Goal: Task Accomplishment & Management: Complete application form

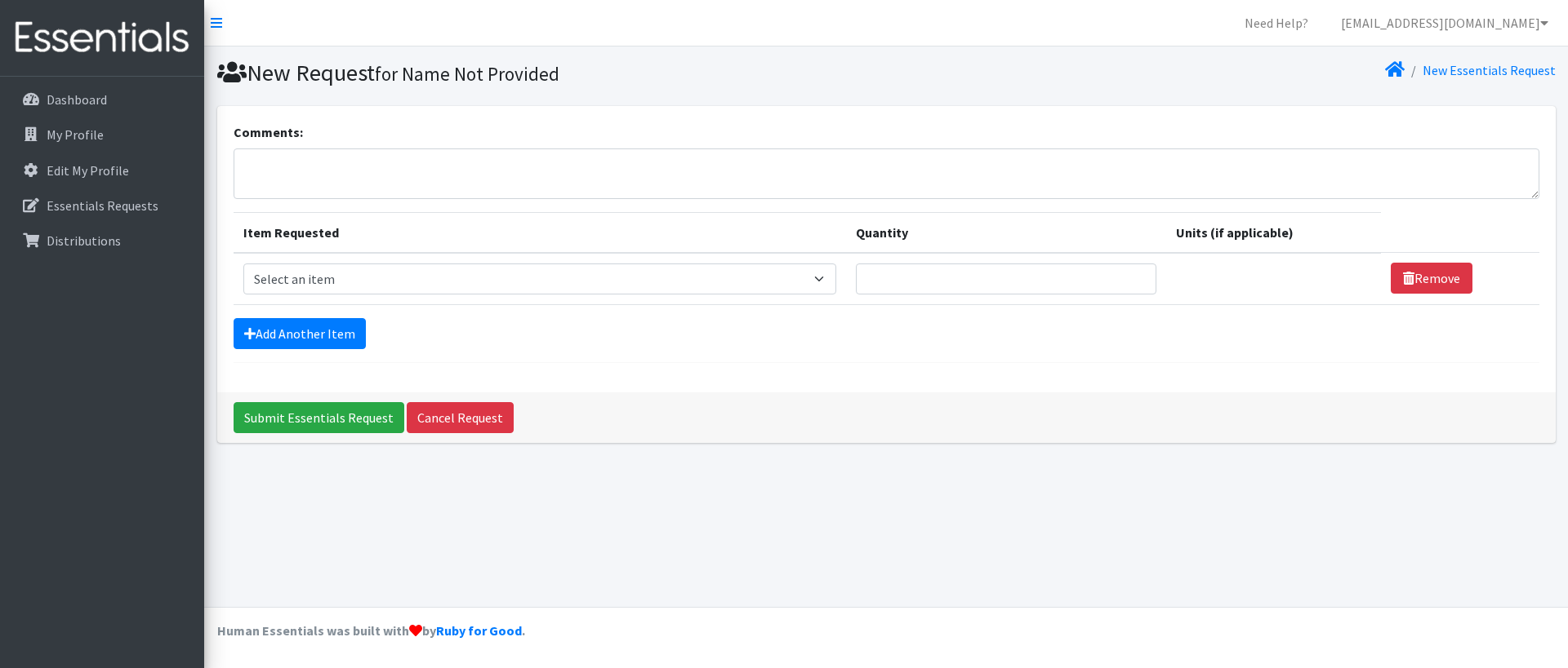
click at [834, 279] on select "Select an item # of Children this order will serve # of Individuals Living in H…" at bounding box center [539, 279] width 593 height 31
select select "13431"
click at [243, 264] on select "Select an item # of Children this order will serve # of Individuals Living in H…" at bounding box center [539, 279] width 593 height 31
click at [941, 283] on input "Quantity" at bounding box center [1006, 279] width 300 height 31
type input "87"
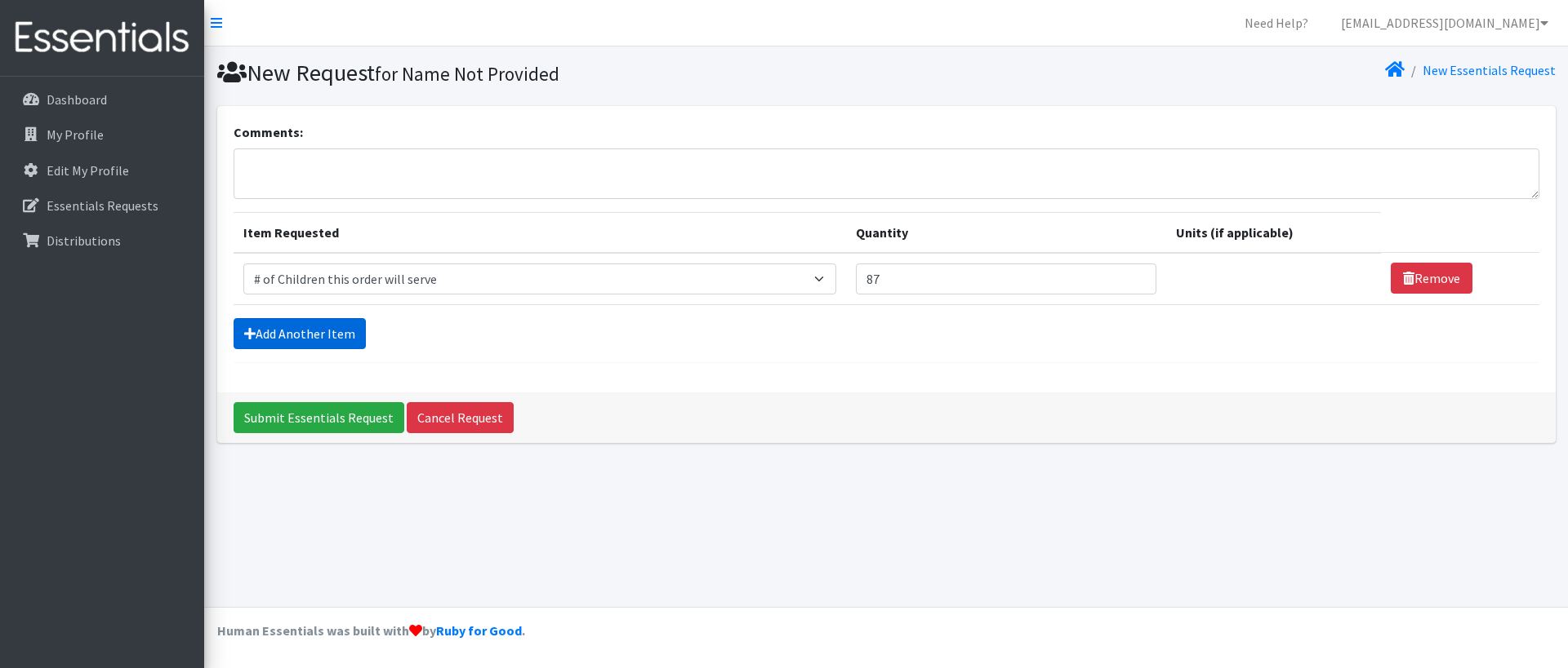
click at [331, 327] on link "Add Another Item" at bounding box center [299, 334] width 132 height 31
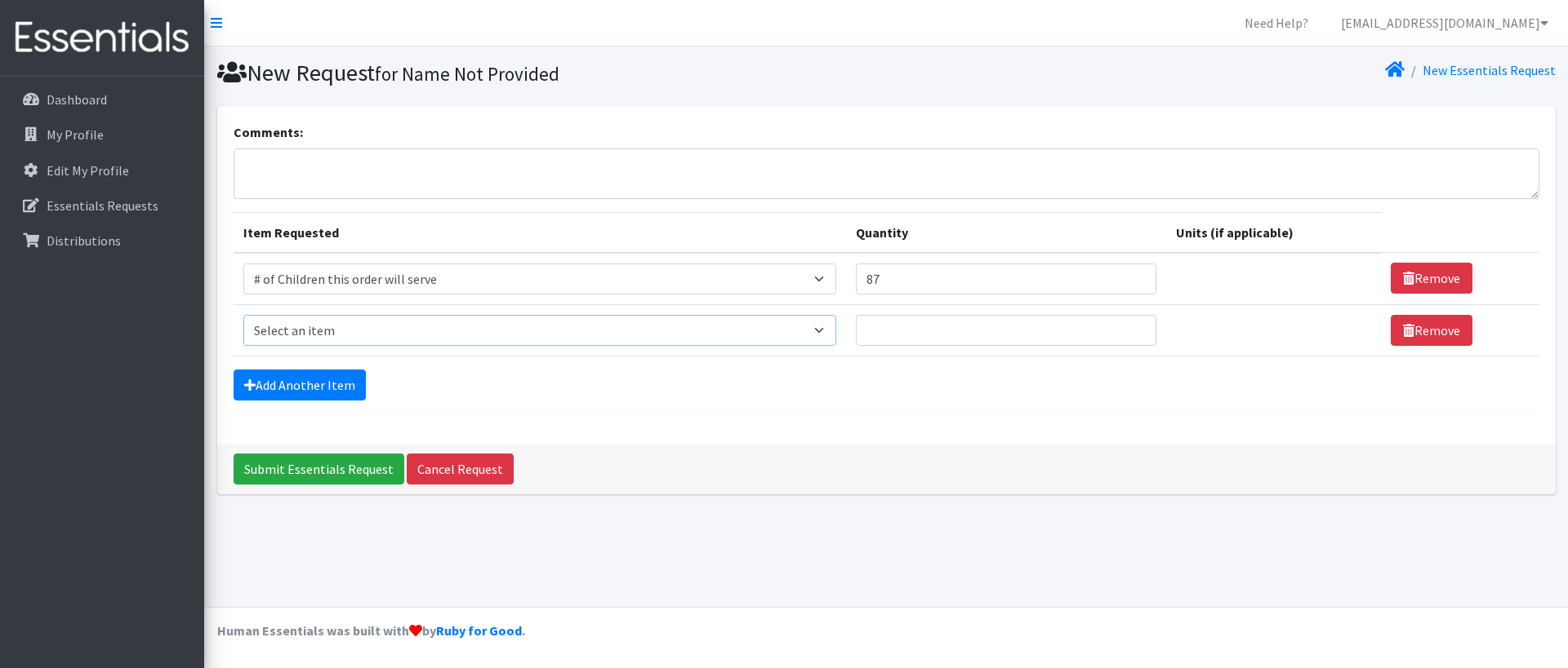
click at [331, 327] on select "Select an item # of Children this order will serve # of Individuals Living in H…" at bounding box center [539, 330] width 593 height 31
select select "6076"
click at [243, 315] on select "Select an item # of Children this order will serve # of Individuals Living in H…" at bounding box center [539, 330] width 593 height 31
click at [925, 284] on input "87" at bounding box center [1006, 279] width 300 height 31
type input "8"
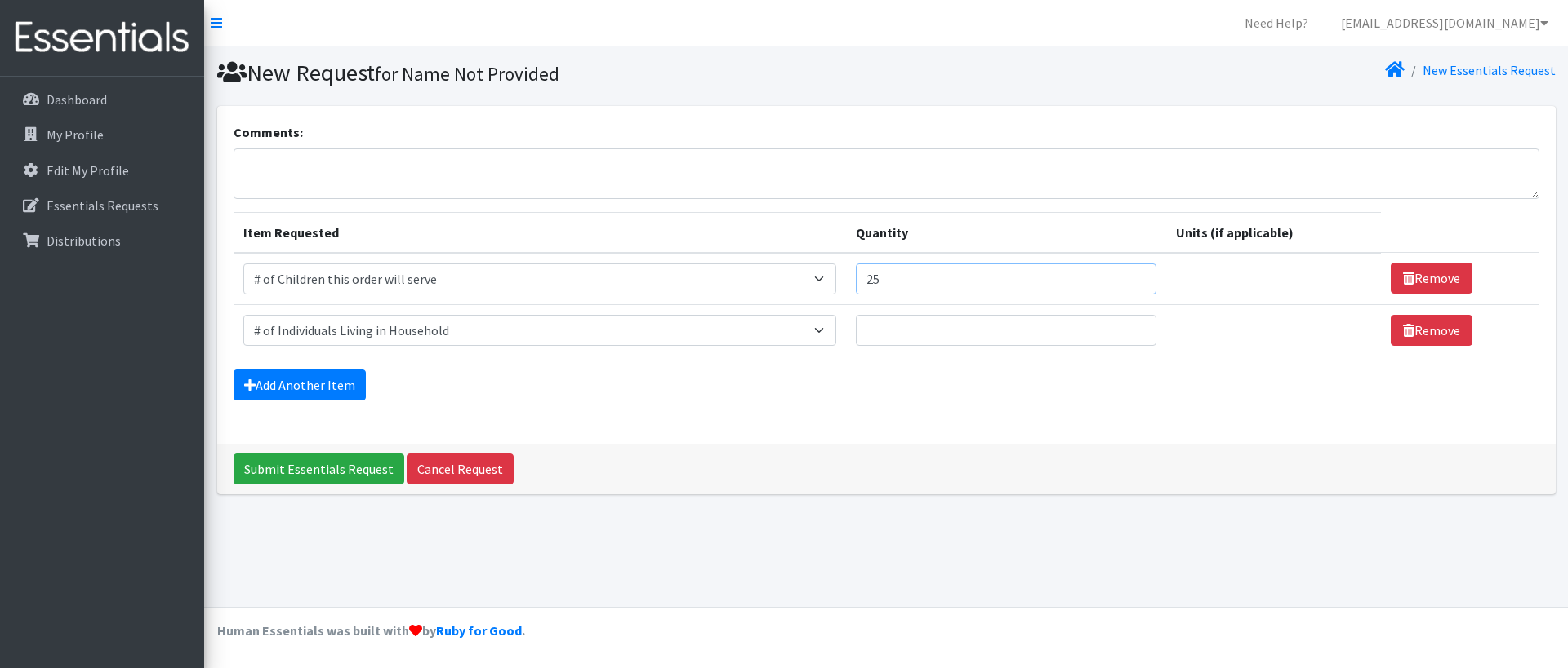
type input "25"
click at [908, 333] on input "Quantity" at bounding box center [1006, 330] width 300 height 31
type input "89"
click at [259, 390] on link "Add Another Item" at bounding box center [299, 385] width 132 height 31
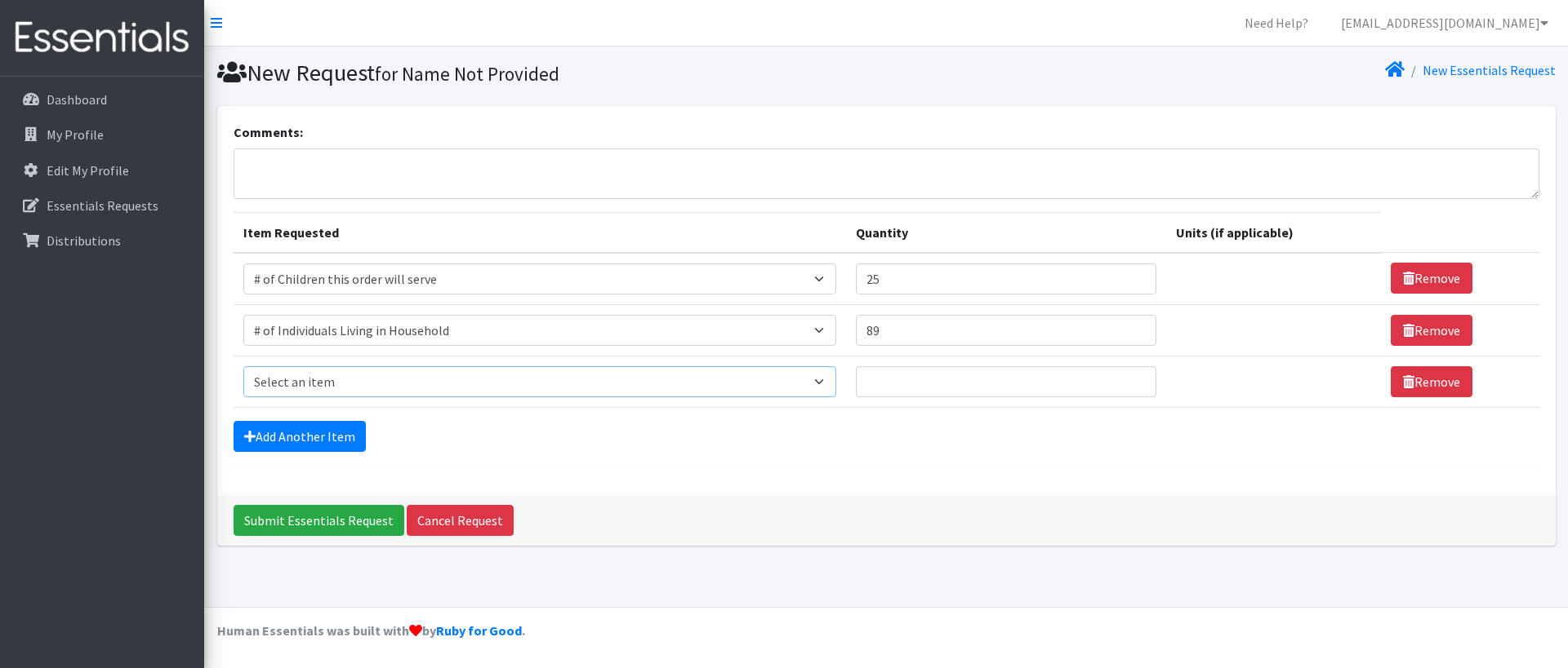
click at [278, 382] on select "Select an item # of Children this order will serve # of Individuals Living in H…" at bounding box center [539, 382] width 593 height 31
select select "7173"
click at [243, 366] on select "Select an item # of Children this order will serve # of Individuals Living in H…" at bounding box center [539, 382] width 593 height 31
click at [314, 436] on link "Add Another Item" at bounding box center [299, 436] width 132 height 31
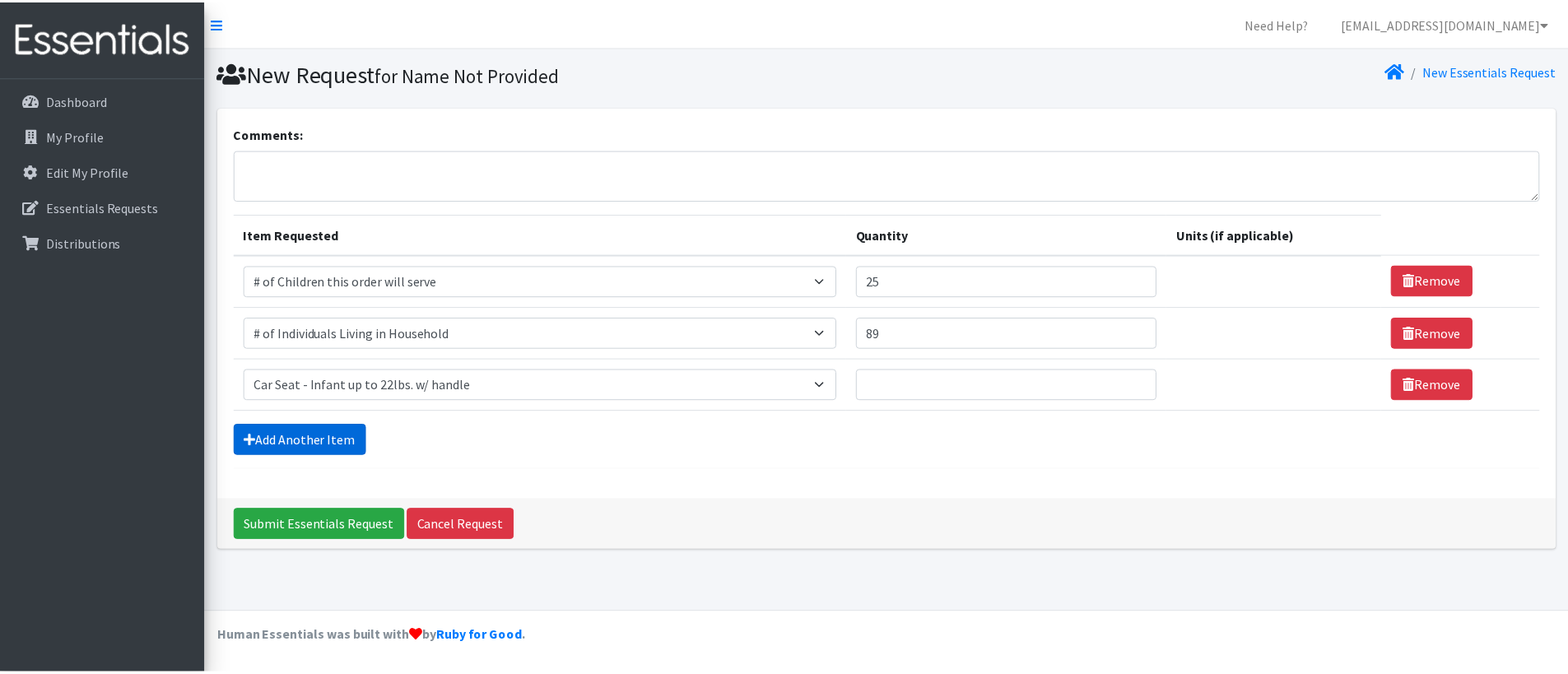
scroll to position [3, 0]
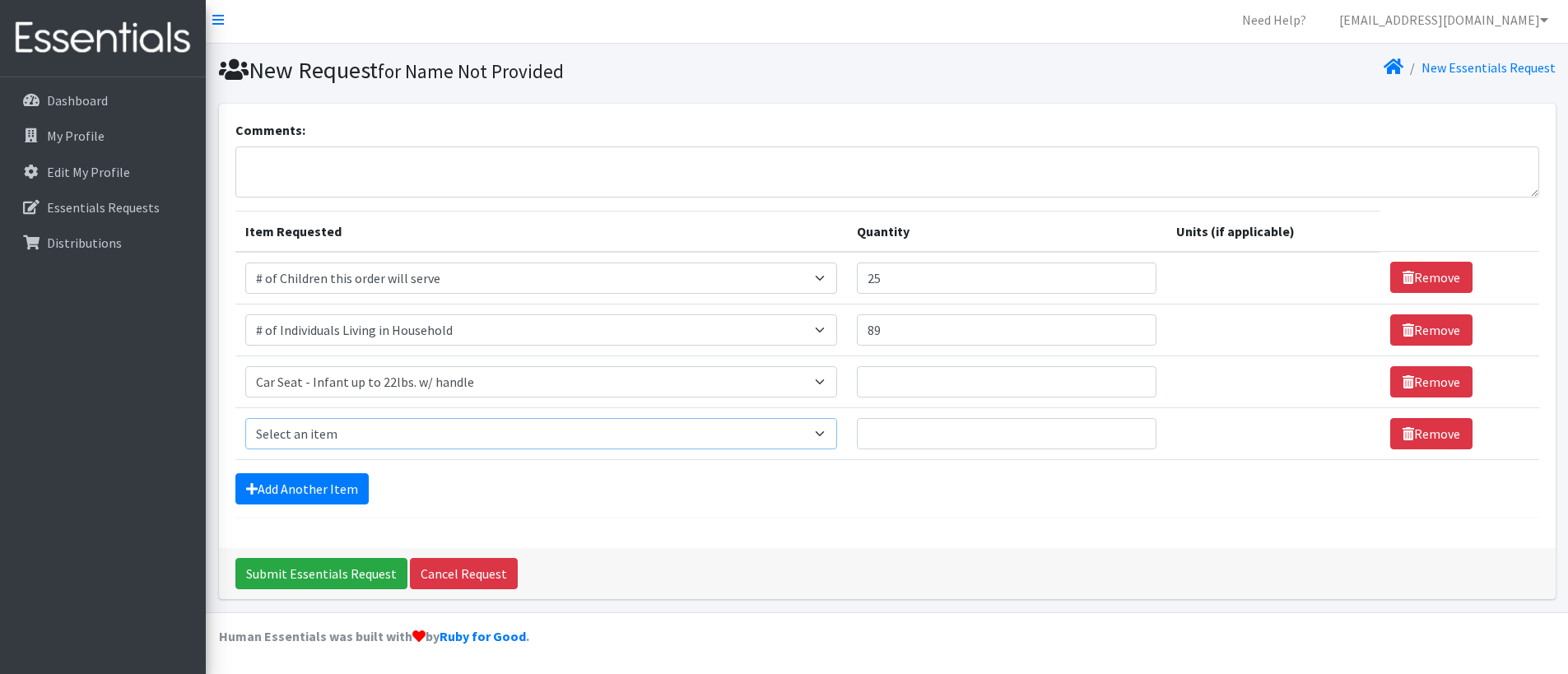
click at [337, 430] on select "Select an item # of Children this order will serve # of Individuals Living in H…" at bounding box center [541, 434] width 592 height 31
click at [1075, 595] on div "Submit Essentials Request Cancel Request" at bounding box center [887, 573] width 1337 height 51
click at [876, 392] on input "Quantity" at bounding box center [1007, 382] width 301 height 31
type input "1"
click at [573, 438] on select "Select an item # of Children this order will serve # of Individuals Living in H…" at bounding box center [541, 434] width 592 height 31
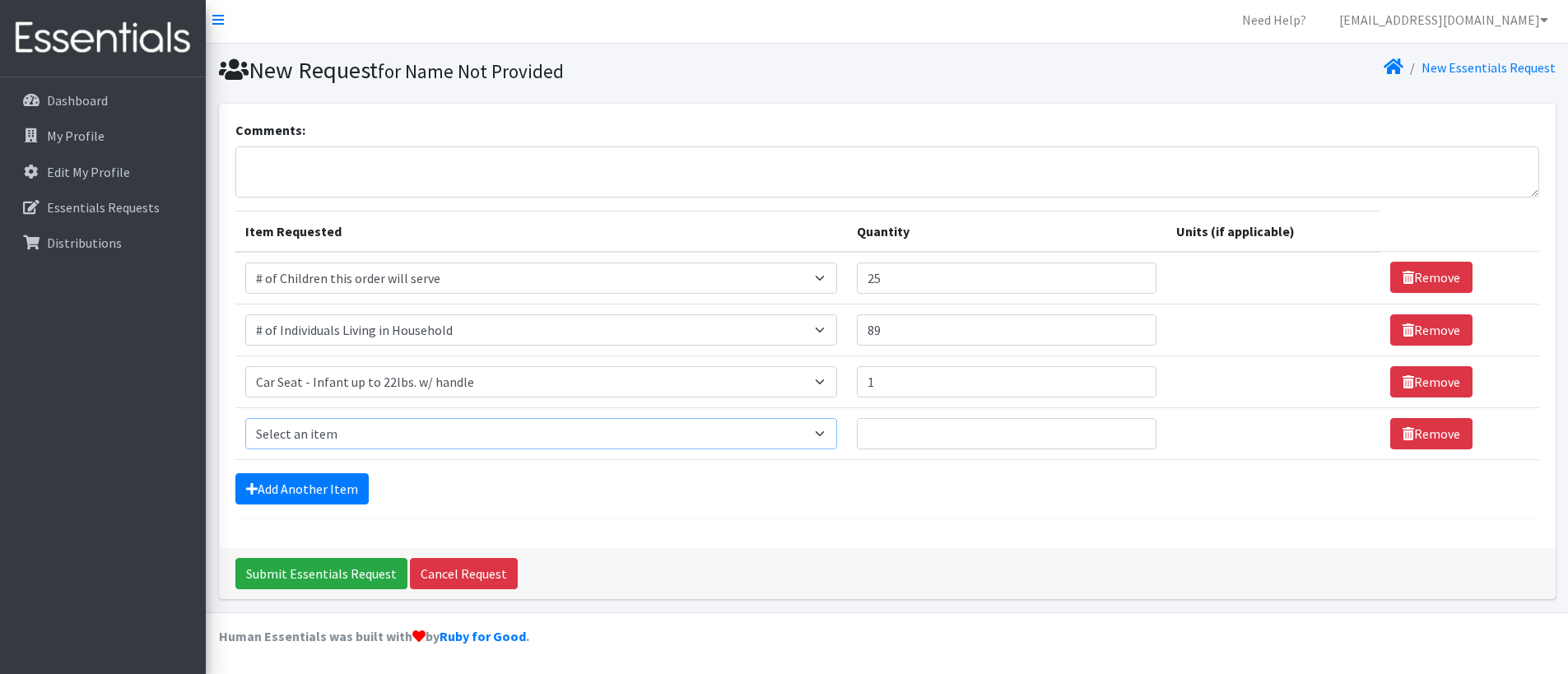
select select "1988"
click at [245, 418] on select "Select an item # of Children this order will serve # of Individuals Living in H…" at bounding box center [541, 434] width 592 height 31
click at [891, 436] on input "Quantity" at bounding box center [1007, 434] width 301 height 31
type input "1"
click at [335, 498] on link "Add Another Item" at bounding box center [302, 489] width 133 height 31
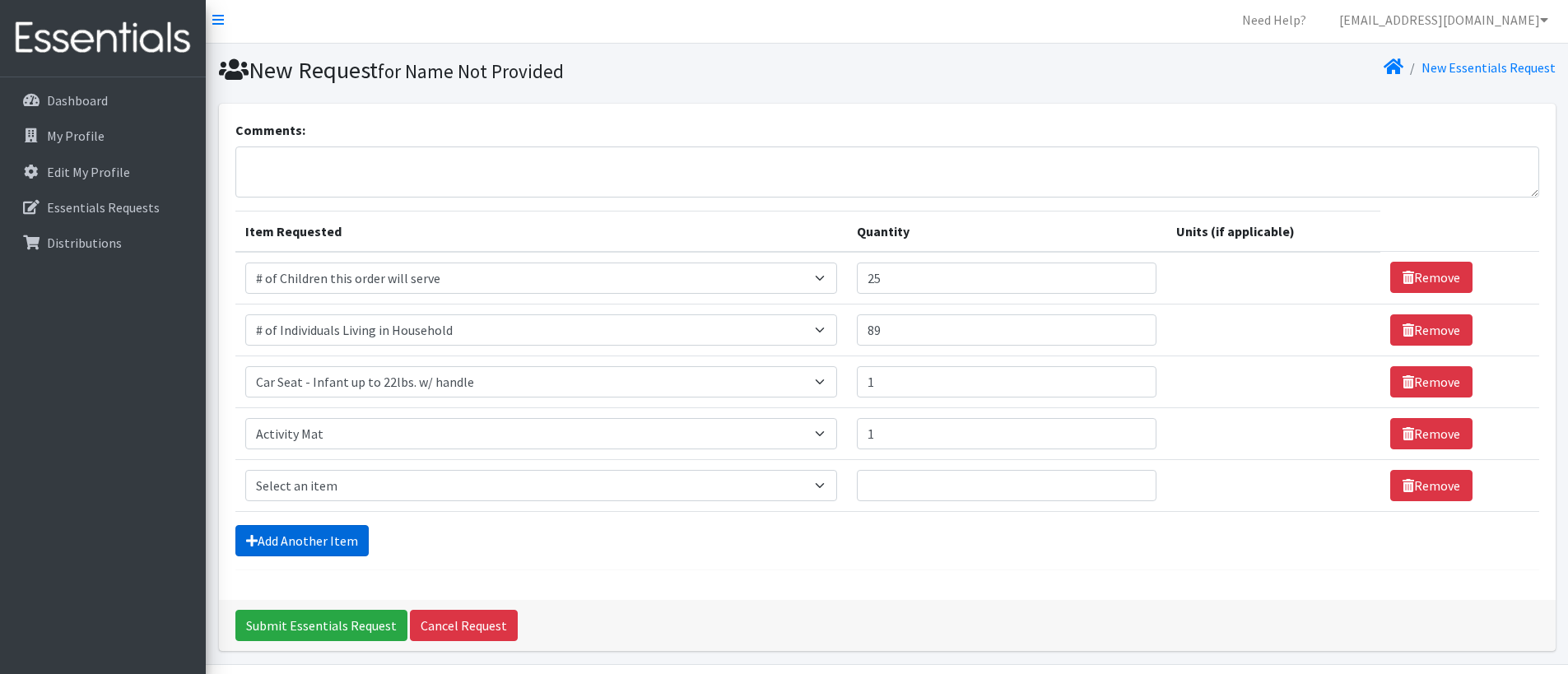
scroll to position [55, 0]
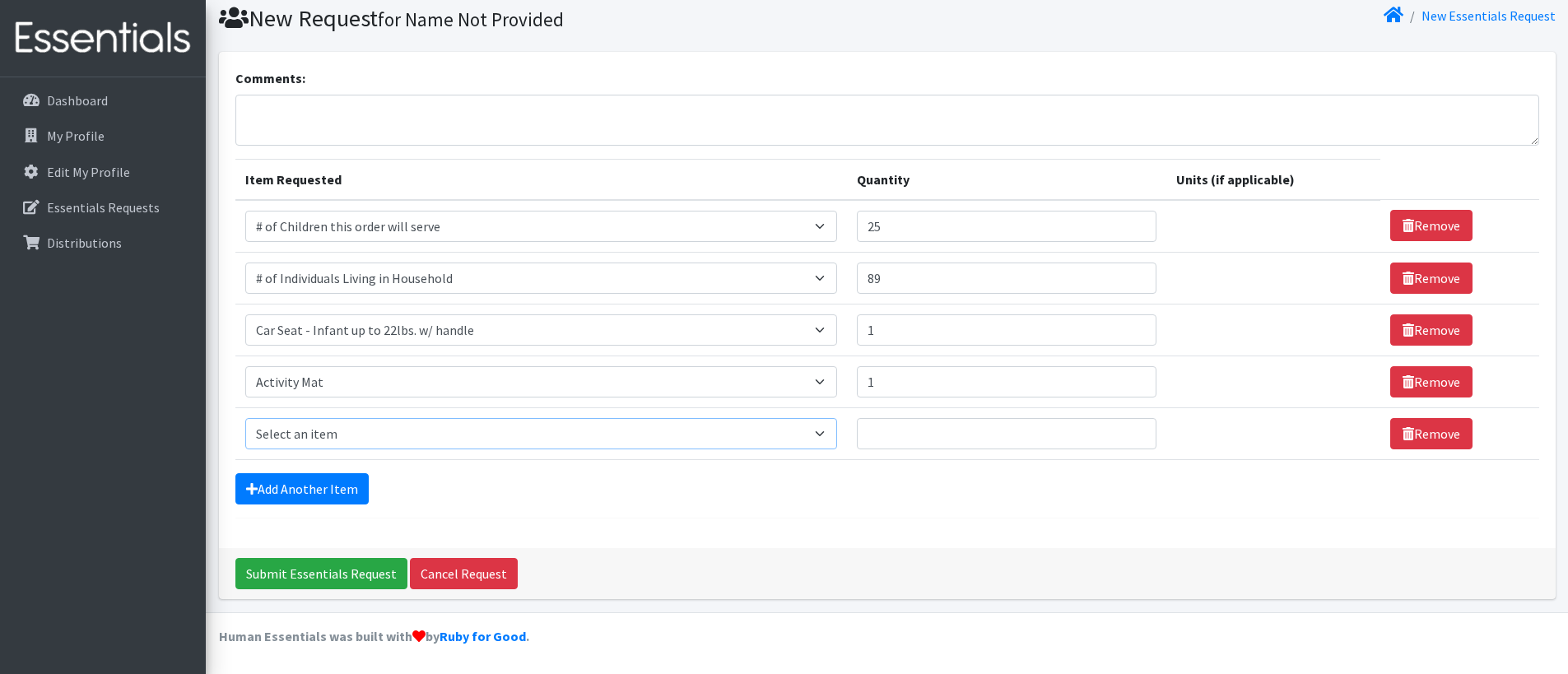
click at [378, 440] on select "Select an item # of Children this order will serve # of Individuals Living in H…" at bounding box center [541, 434] width 592 height 31
select select "1948"
click at [245, 418] on select "Select an item # of Children this order will serve # of Individuals Living in H…" at bounding box center [541, 434] width 592 height 31
click at [888, 450] on td "Quantity" at bounding box center [1007, 434] width 320 height 52
click at [895, 439] on input "Quantity" at bounding box center [1007, 434] width 301 height 31
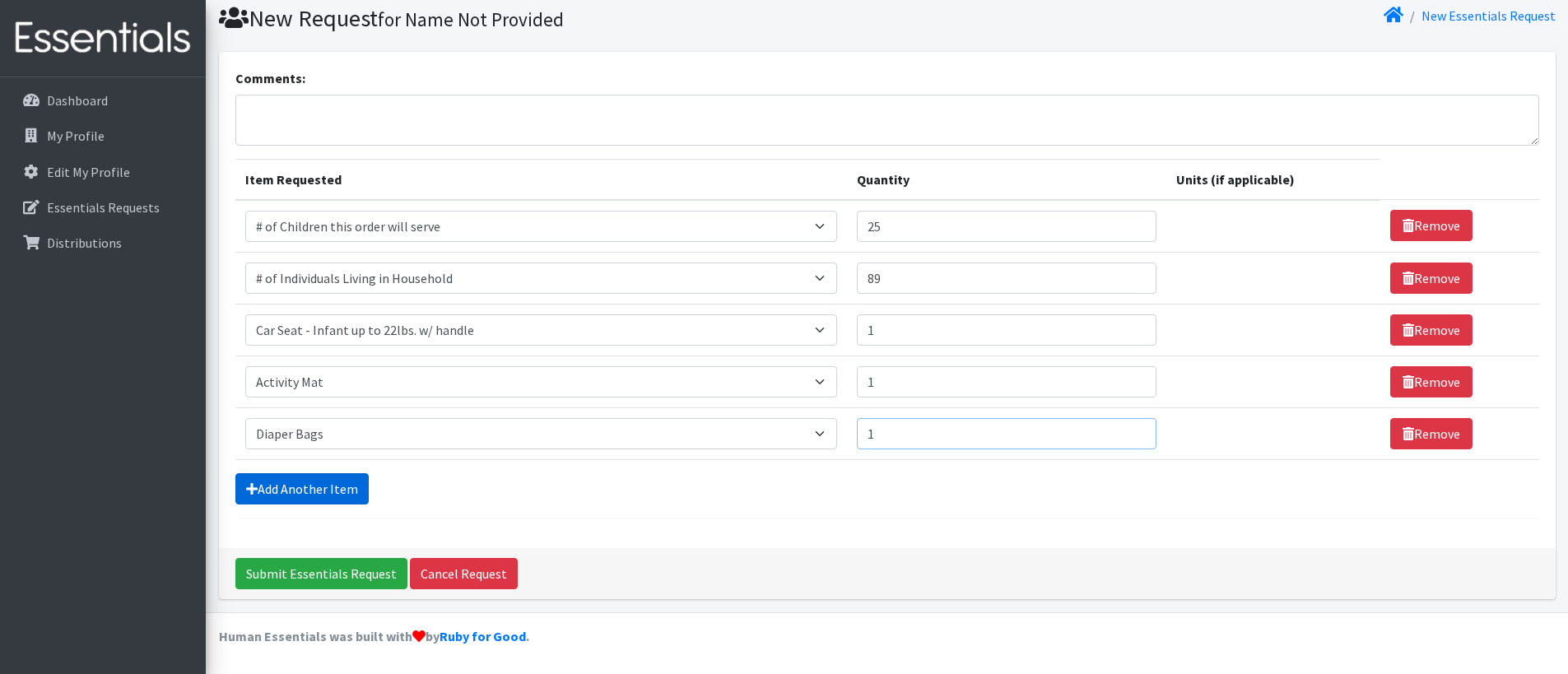
type input "1"
click at [317, 477] on link "Add Another Item" at bounding box center [302, 489] width 133 height 31
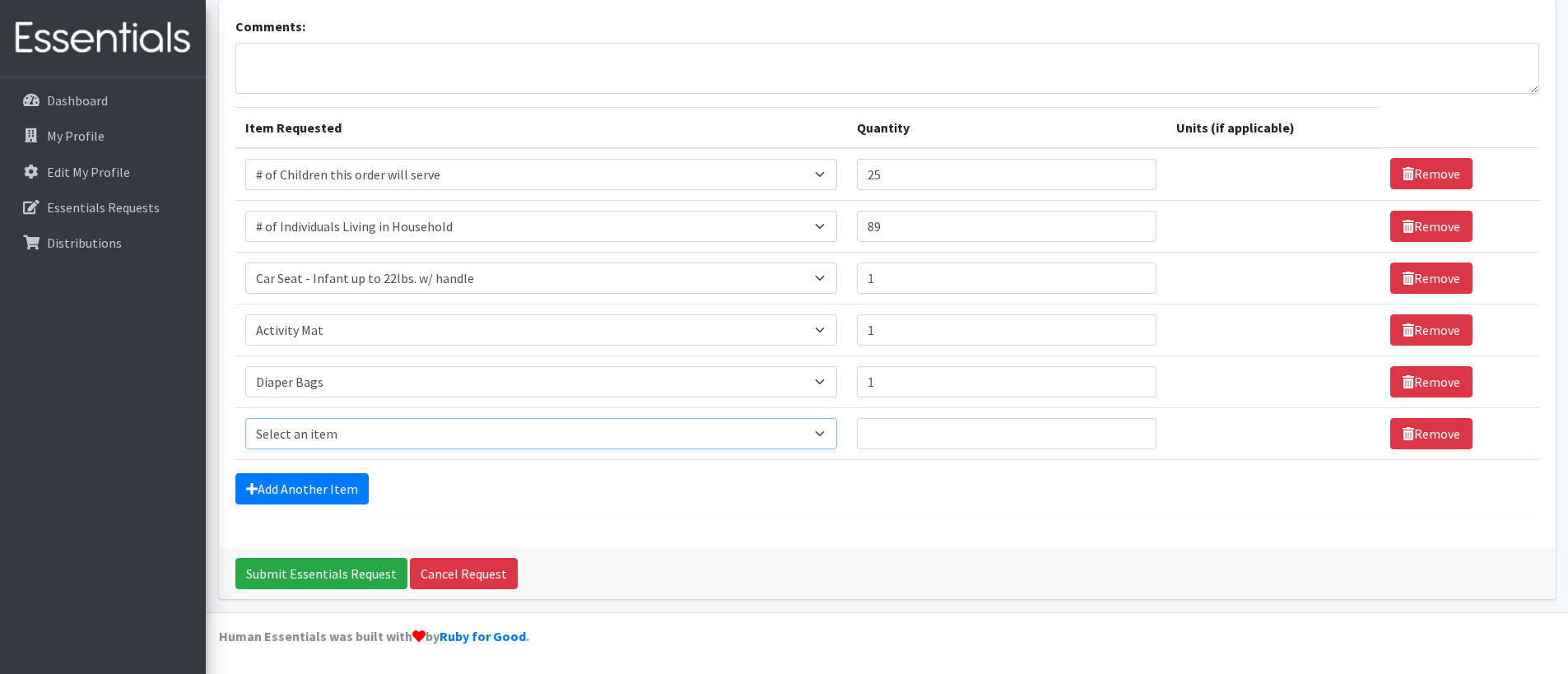
click at [406, 429] on select "Select an item # of Children this order will serve # of Individuals Living in H…" at bounding box center [541, 434] width 592 height 31
select select "15477"
click at [245, 418] on select "Select an item # of Children this order will serve # of Individuals Living in H…" at bounding box center [541, 434] width 592 height 31
click at [904, 444] on input "Quantity" at bounding box center [996, 434] width 296 height 31
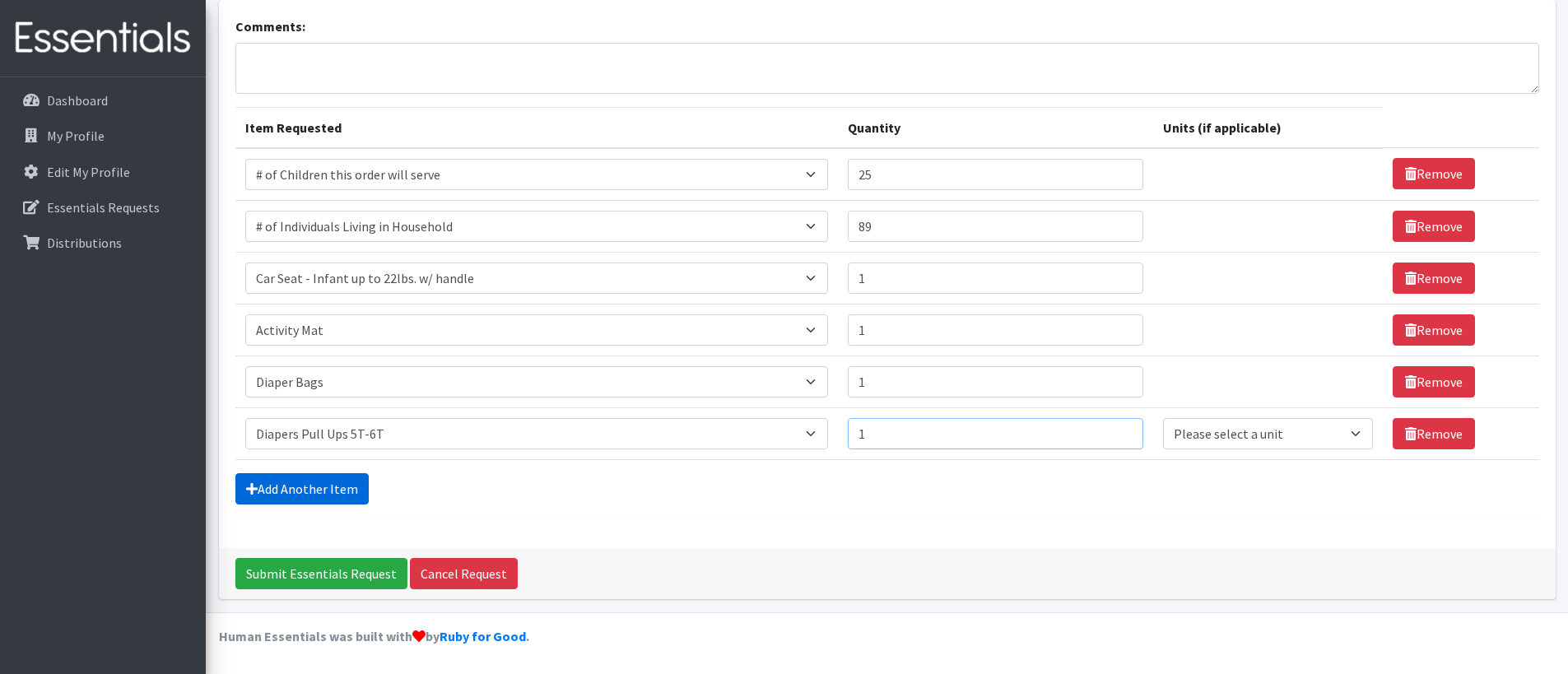
type input "1"
click at [334, 496] on link "Add Another Item" at bounding box center [302, 489] width 133 height 31
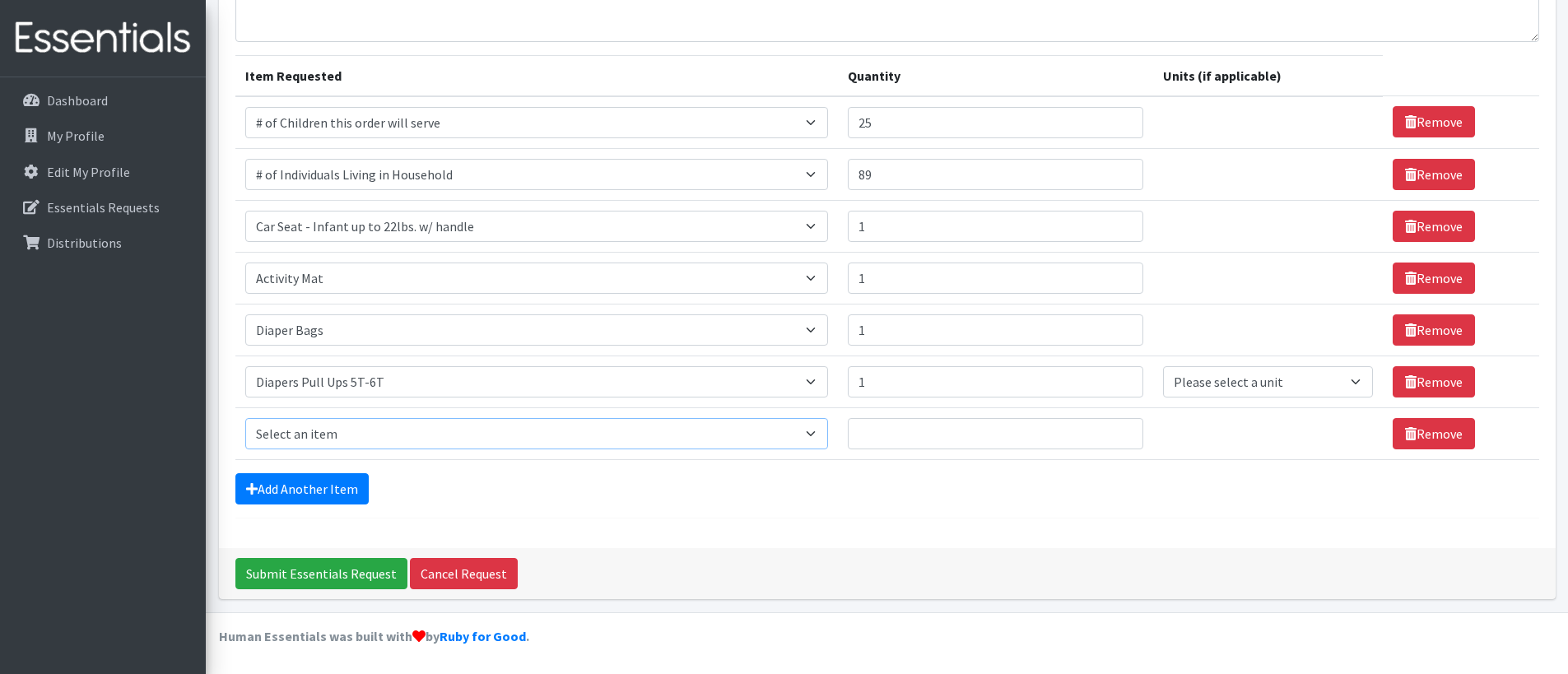
click at [363, 421] on select "Select an item # of Children this order will serve # of Individuals Living in H…" at bounding box center [537, 434] width 583 height 31
click at [363, 433] on select "Select an item # of Children this order will serve # of Individuals Living in H…" at bounding box center [537, 434] width 583 height 31
click at [369, 433] on select "Select an item # of Children this order will serve # of Individuals Living in H…" at bounding box center [537, 434] width 583 height 31
select select "1964"
click at [245, 418] on select "Select an item # of Children this order will serve # of Individuals Living in H…" at bounding box center [537, 434] width 583 height 31
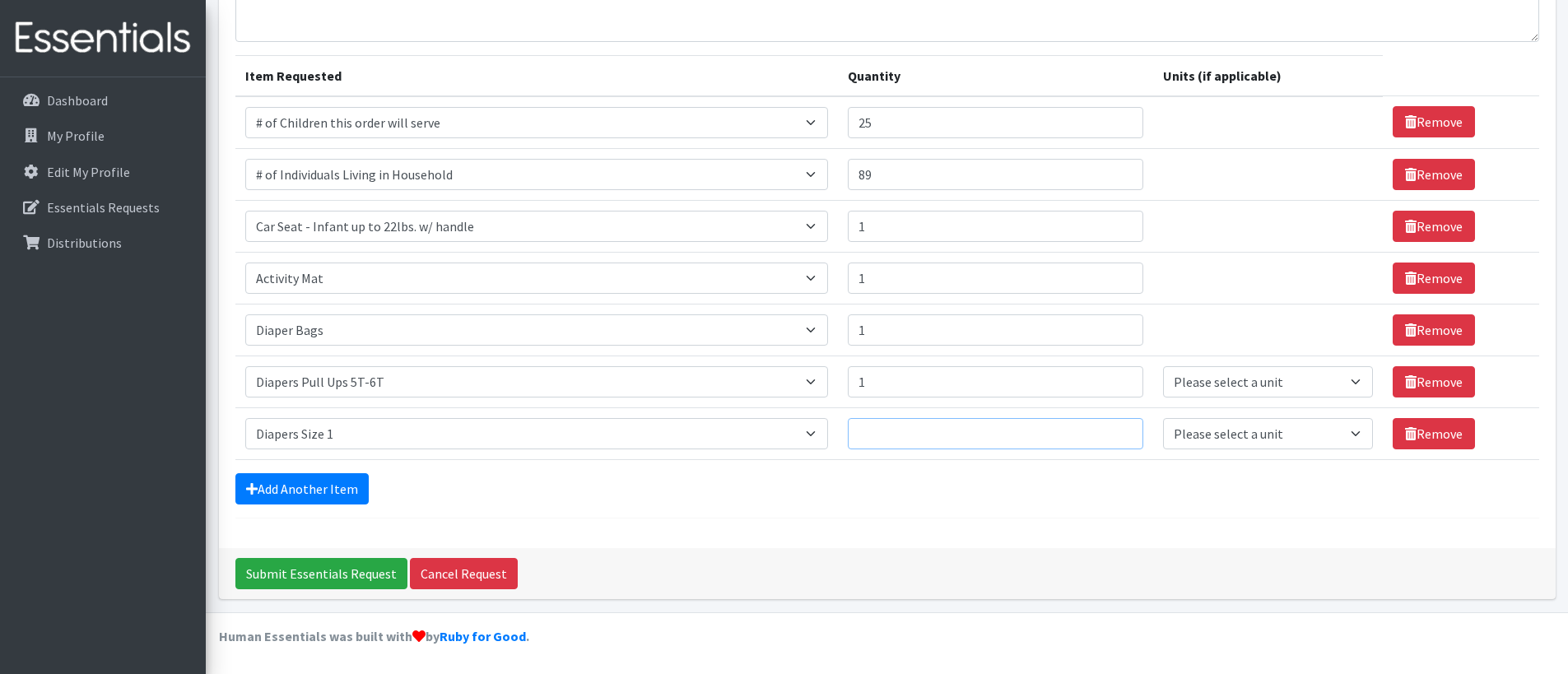
click at [885, 438] on input "Quantity" at bounding box center [996, 434] width 296 height 31
type input "5"
click at [342, 479] on link "Add Another Item" at bounding box center [302, 489] width 133 height 31
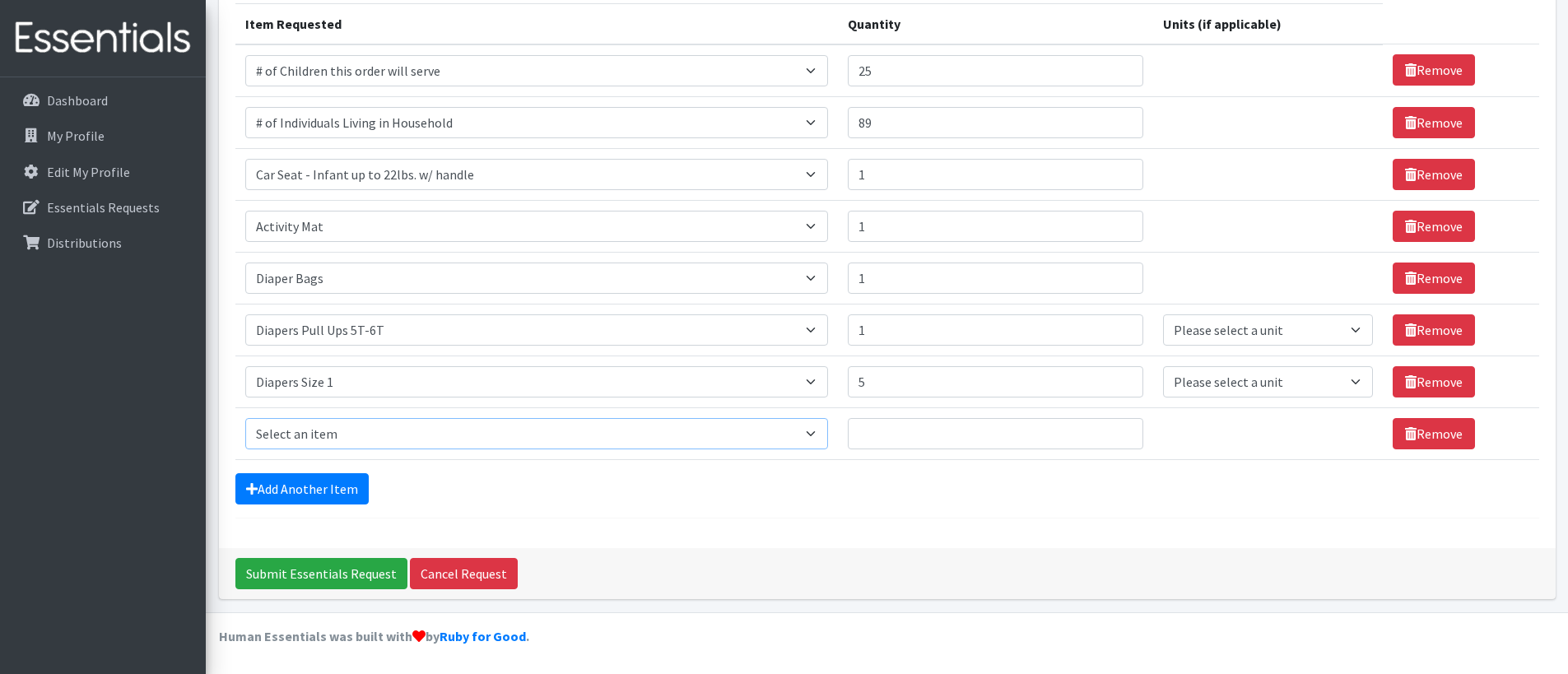
click at [350, 436] on select "Select an item # of Children this order will serve # of Individuals Living in H…" at bounding box center [537, 434] width 583 height 31
select select "1965"
click at [245, 418] on select "Select an item # of Children this order will serve # of Individuals Living in H…" at bounding box center [537, 434] width 583 height 31
click at [930, 437] on input "Quantity" at bounding box center [996, 434] width 296 height 31
type input "5"
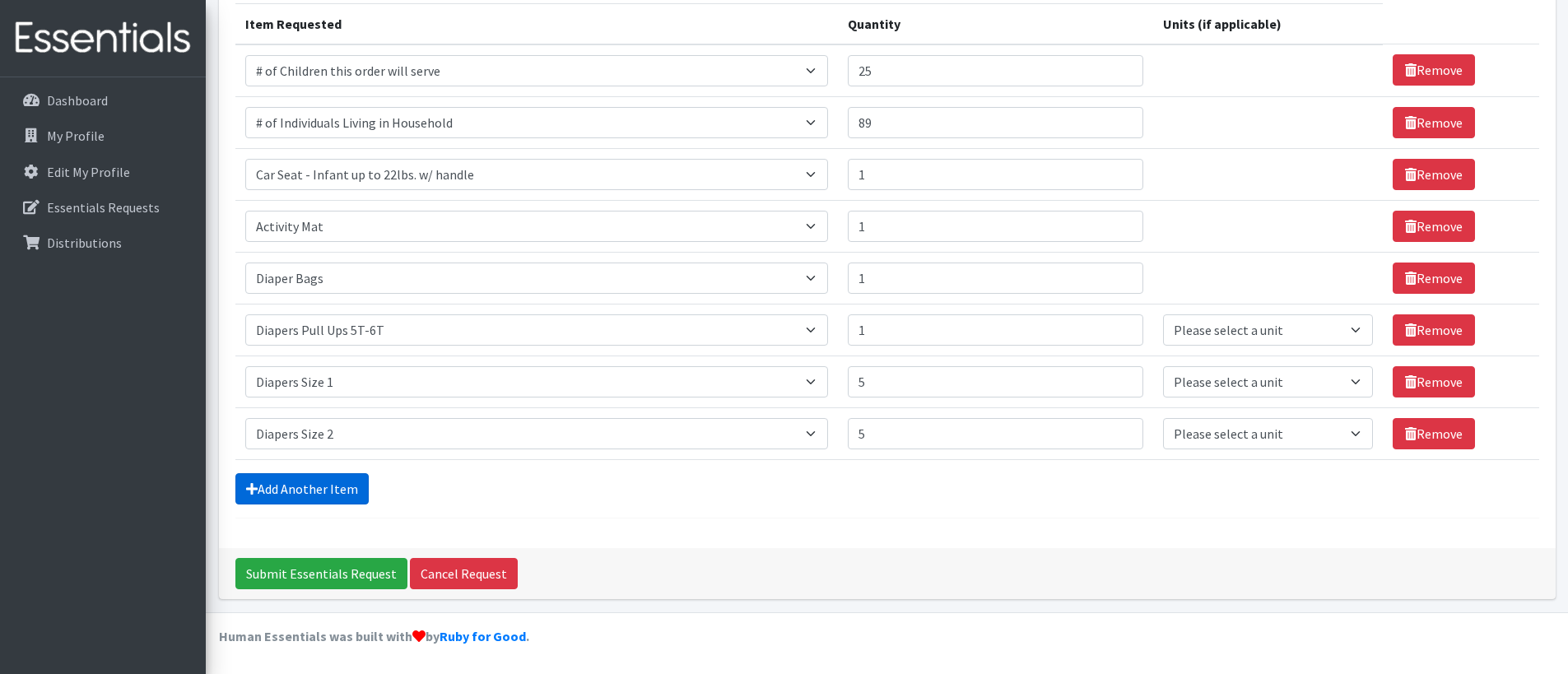
click at [326, 496] on link "Add Another Item" at bounding box center [302, 489] width 133 height 31
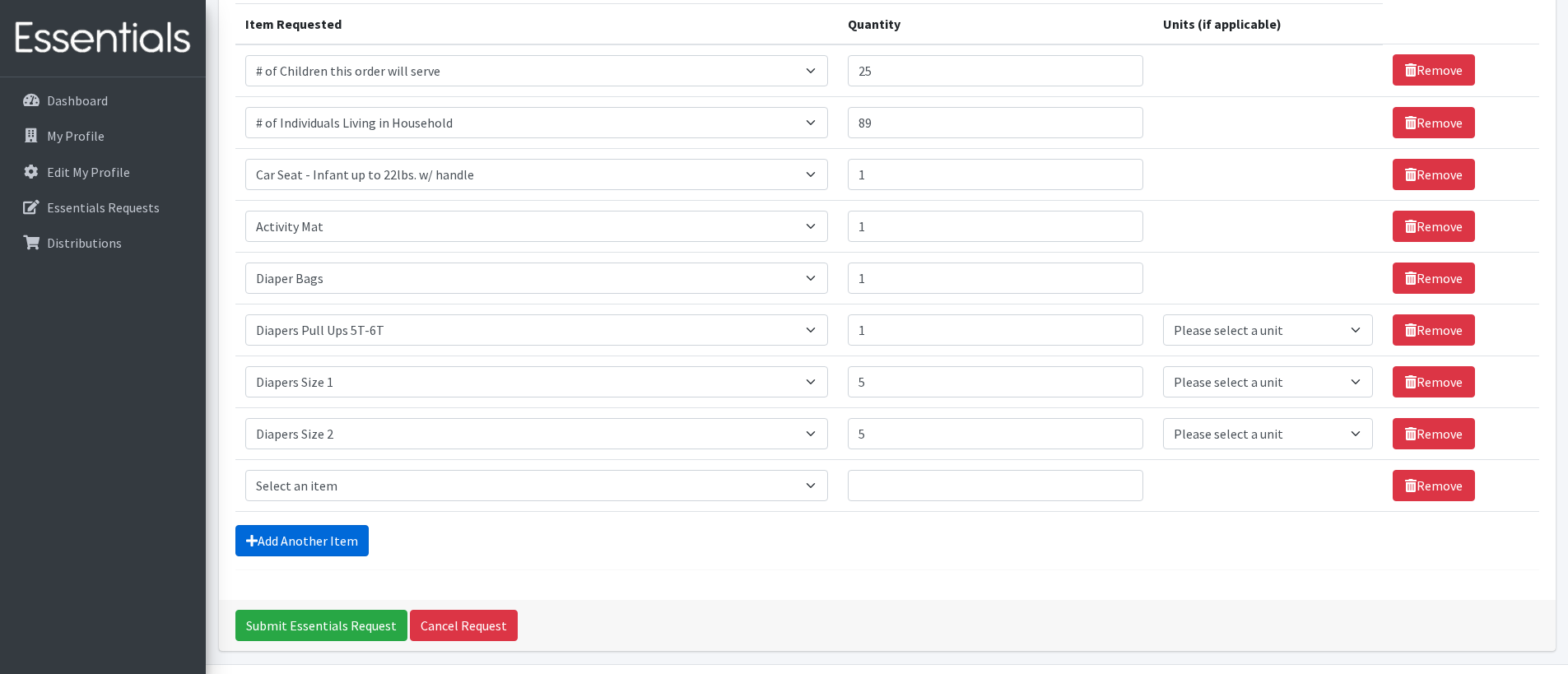
scroll to position [263, 0]
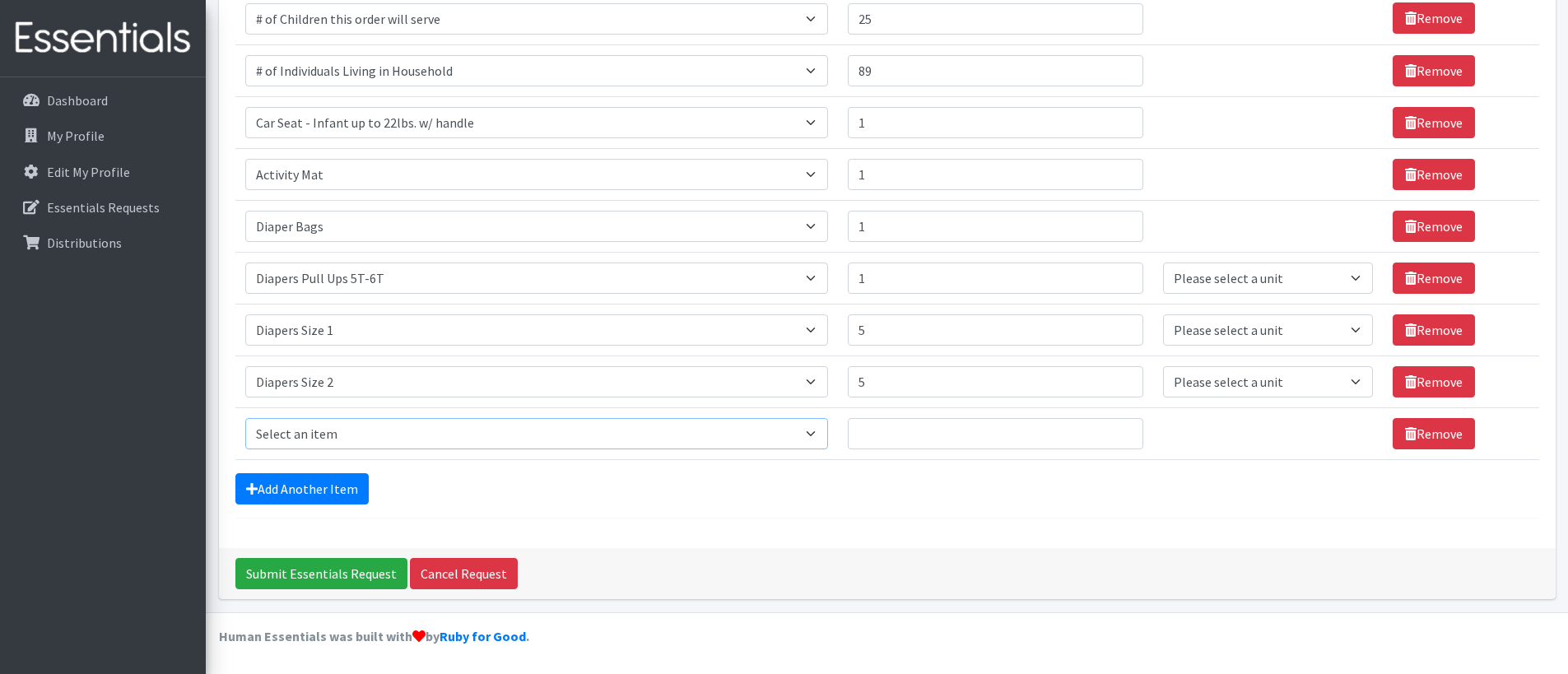
click at [377, 441] on select "Select an item # of Children this order will serve # of Individuals Living in H…" at bounding box center [537, 434] width 583 height 31
select select "1966"
click at [245, 418] on select "Select an item # of Children this order will serve # of Individuals Living in H…" at bounding box center [537, 434] width 583 height 31
click at [897, 433] on input "Quantity" at bounding box center [996, 434] width 296 height 31
type input "5"
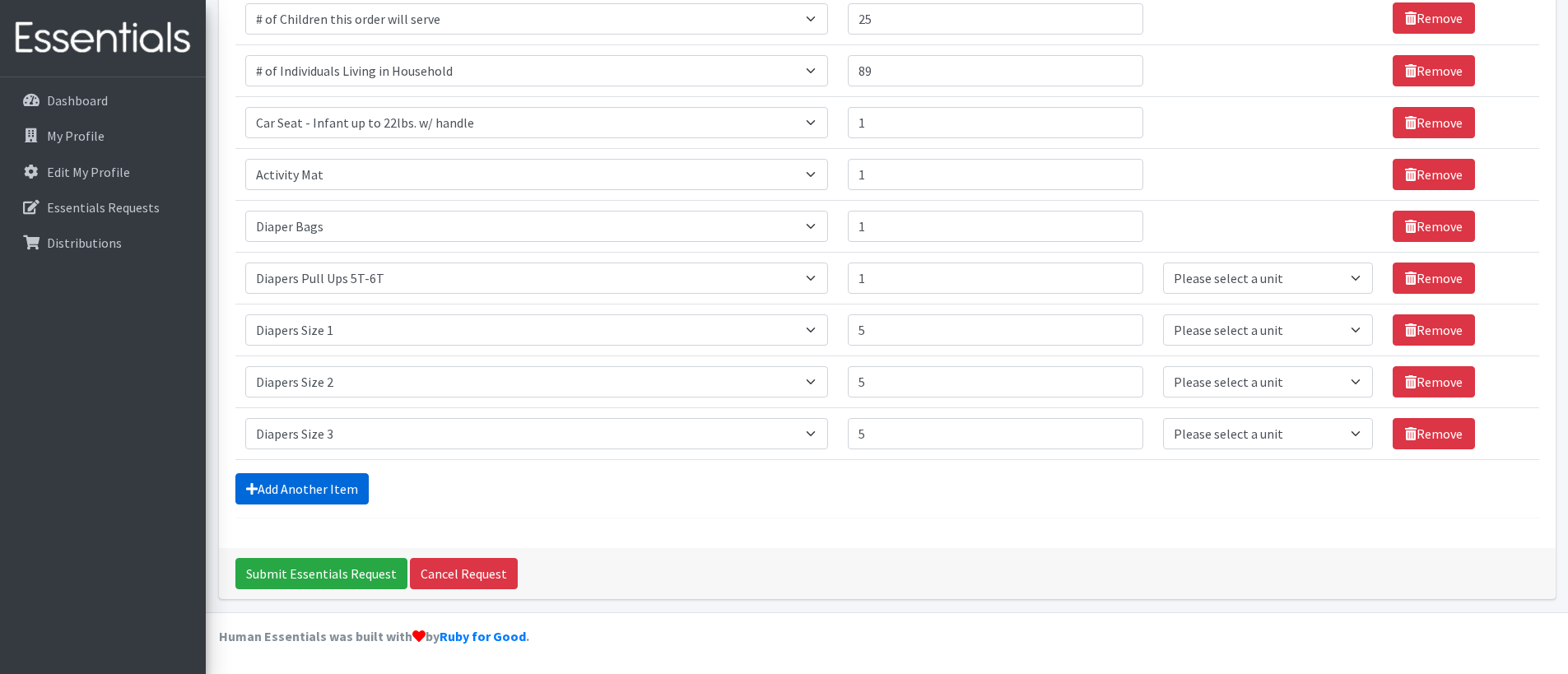
click at [337, 493] on link "Add Another Item" at bounding box center [302, 489] width 133 height 31
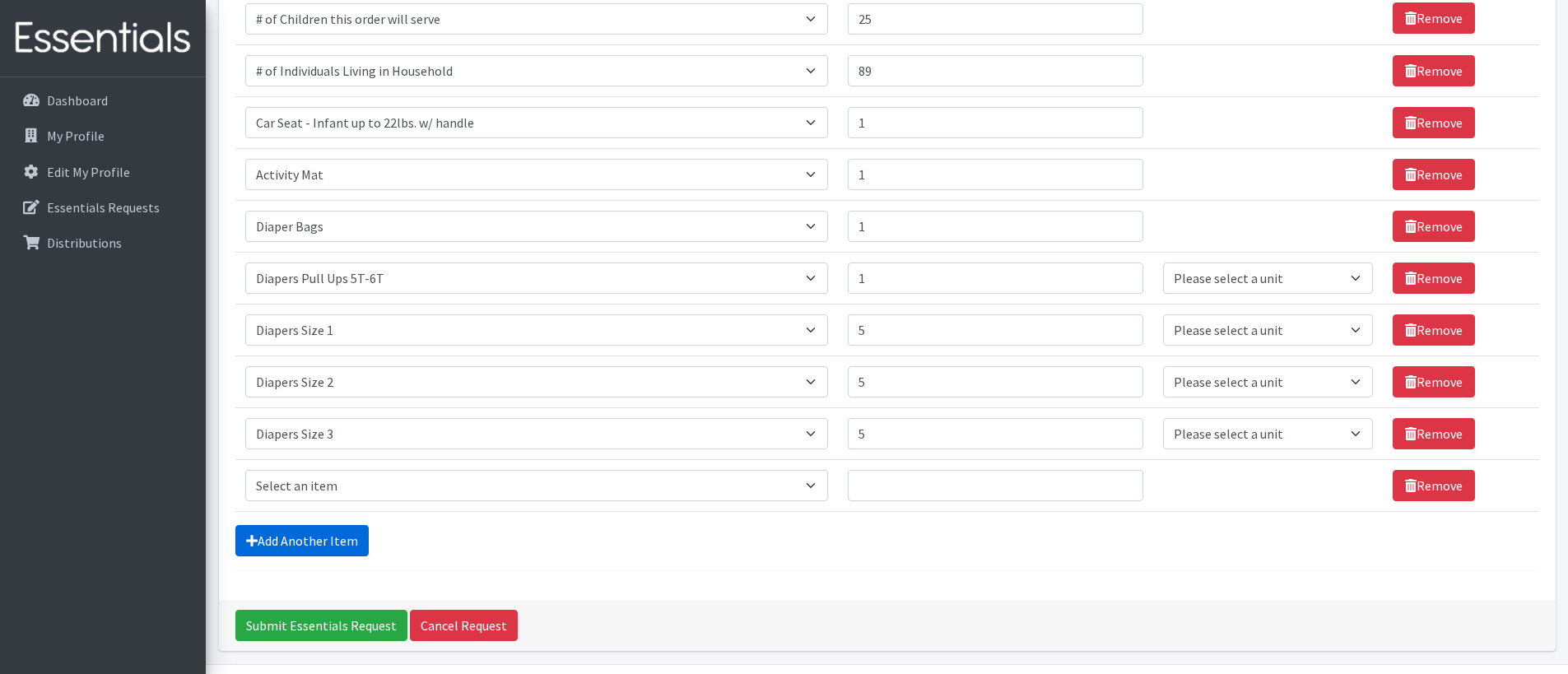
scroll to position [315, 0]
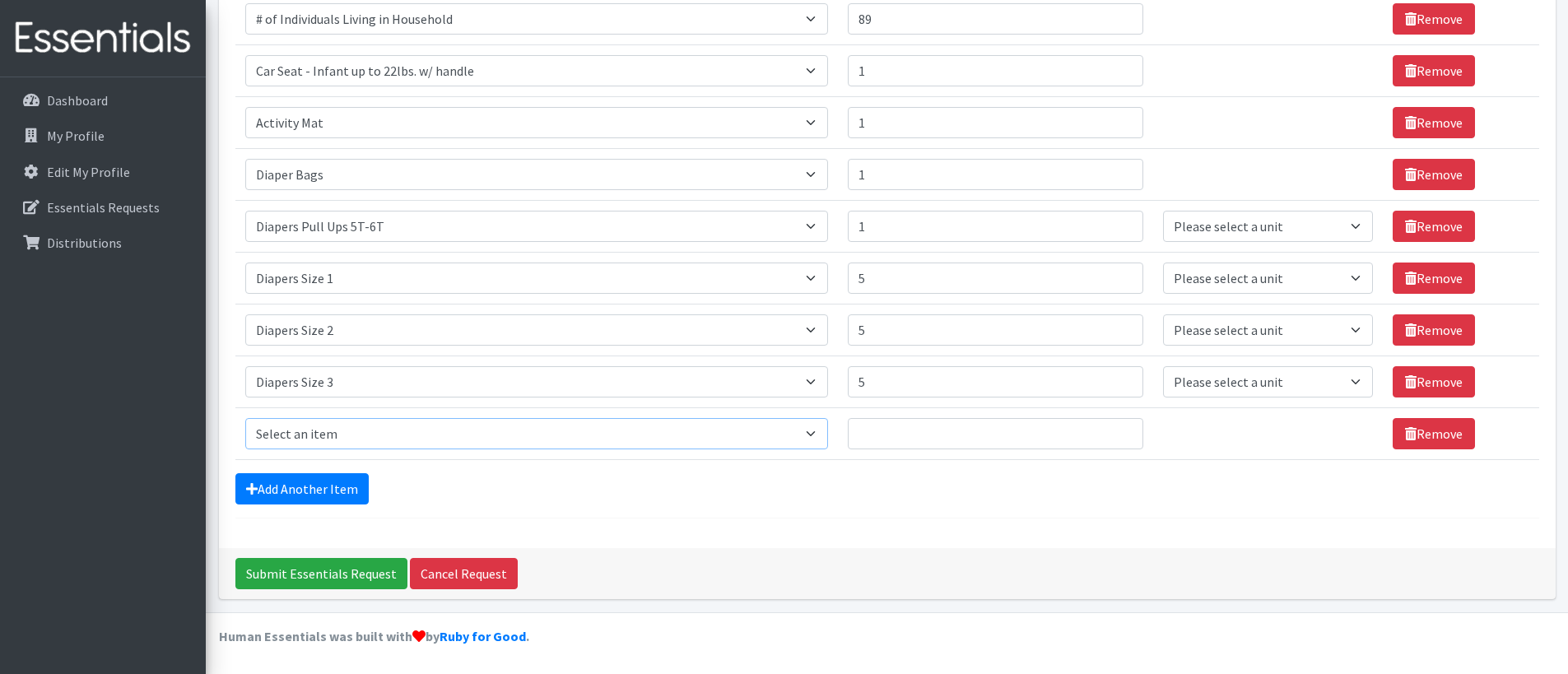
click at [367, 439] on select "Select an item # of Children this order will serve # of Individuals Living in H…" at bounding box center [537, 434] width 583 height 31
select select "1967"
click at [245, 418] on select "Select an item # of Children this order will serve # of Individuals Living in H…" at bounding box center [537, 434] width 583 height 31
click at [367, 435] on select "Select an item # of Children this order will serve # of Individuals Living in H…" at bounding box center [537, 434] width 583 height 31
click at [907, 437] on input "Quantity" at bounding box center [996, 434] width 296 height 31
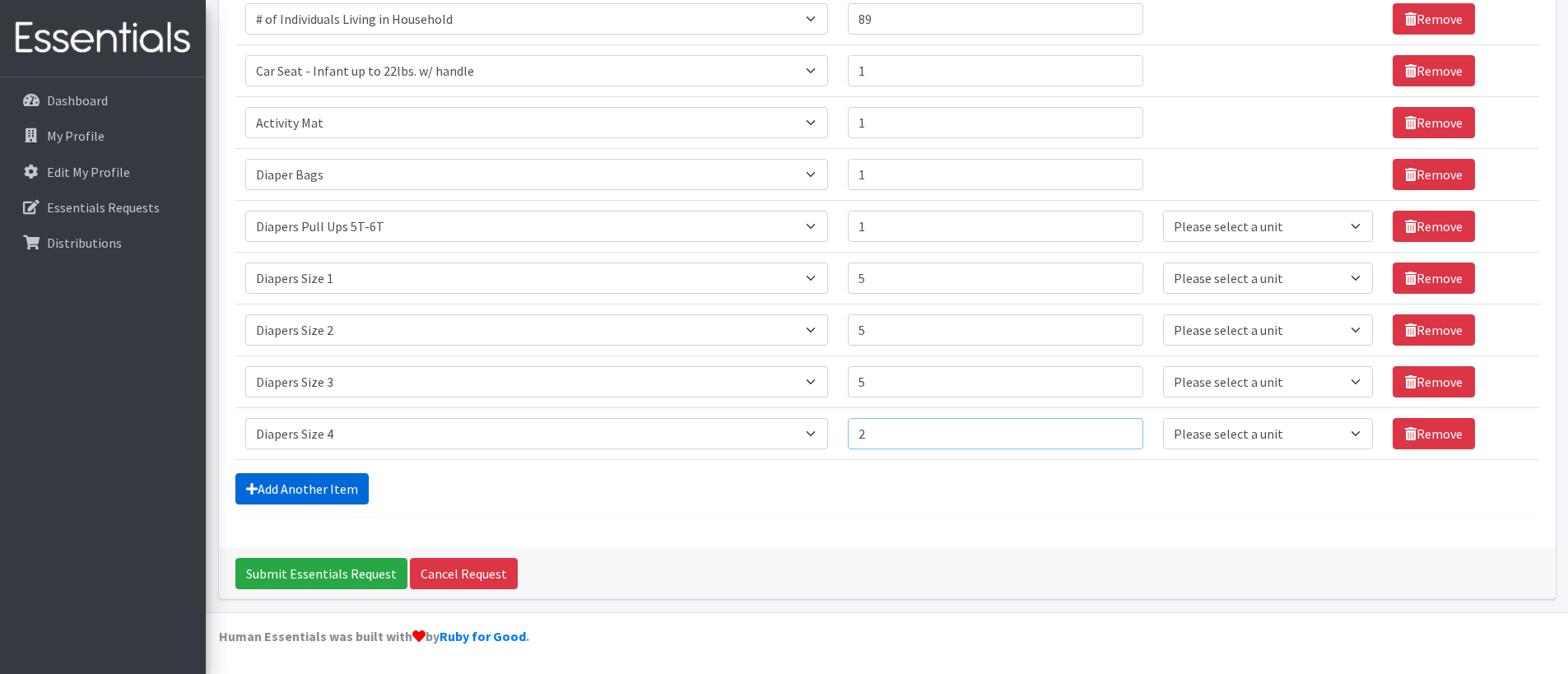
type input "2"
click at [293, 490] on link "Add Another Item" at bounding box center [302, 489] width 133 height 31
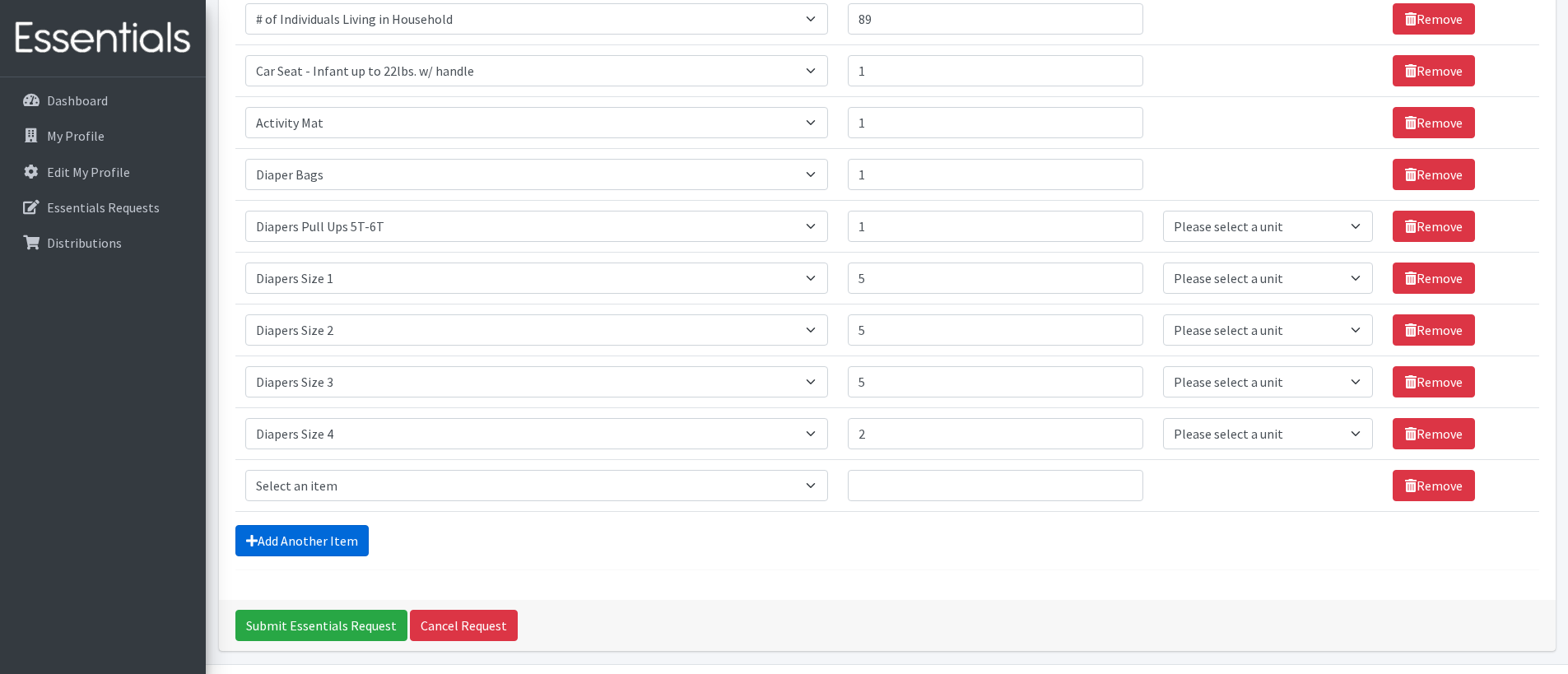
scroll to position [366, 0]
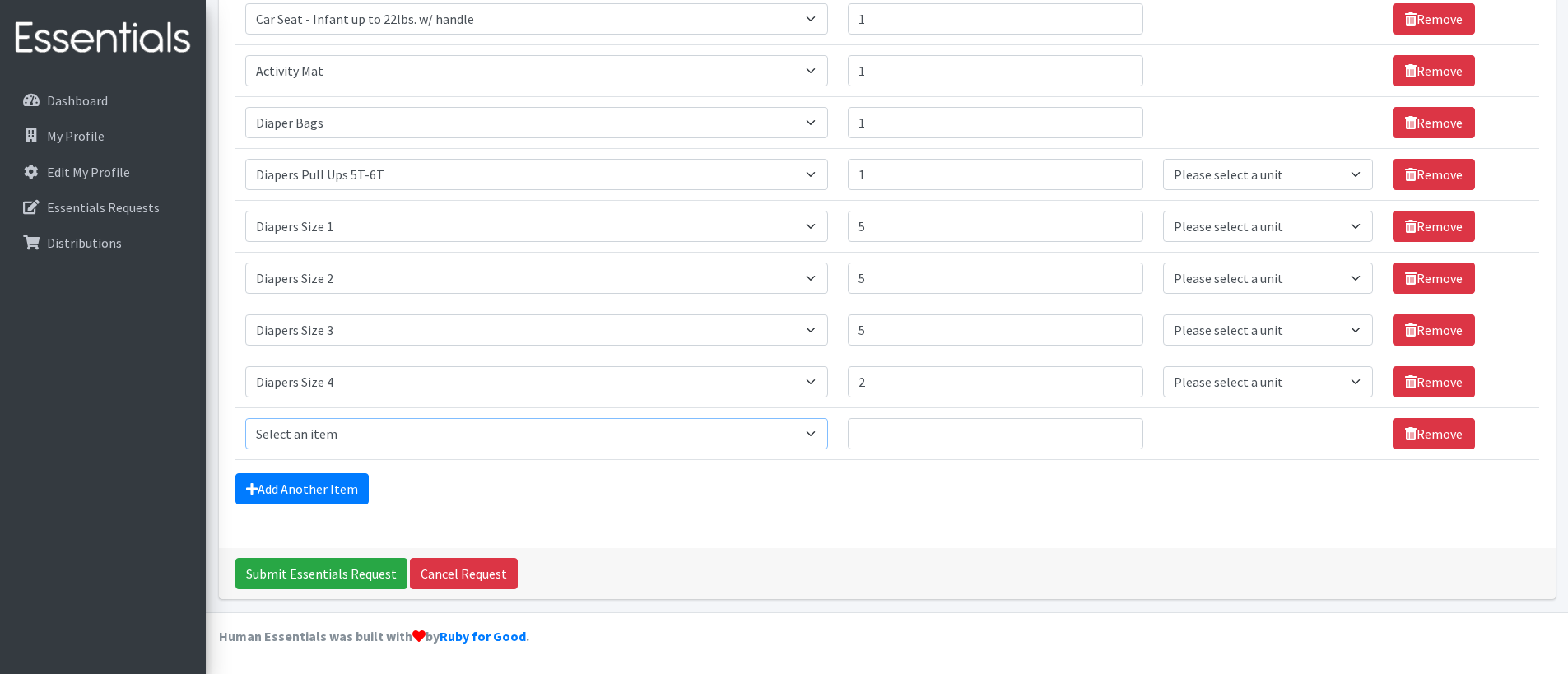
click at [368, 431] on select "Select an item # of Children this order will serve # of Individuals Living in H…" at bounding box center [537, 434] width 583 height 31
select select "1968"
click at [245, 418] on select "Select an item # of Children this order will serve # of Individuals Living in H…" at bounding box center [537, 434] width 583 height 31
click at [887, 438] on input "Quantity" at bounding box center [996, 434] width 296 height 31
type input "3"
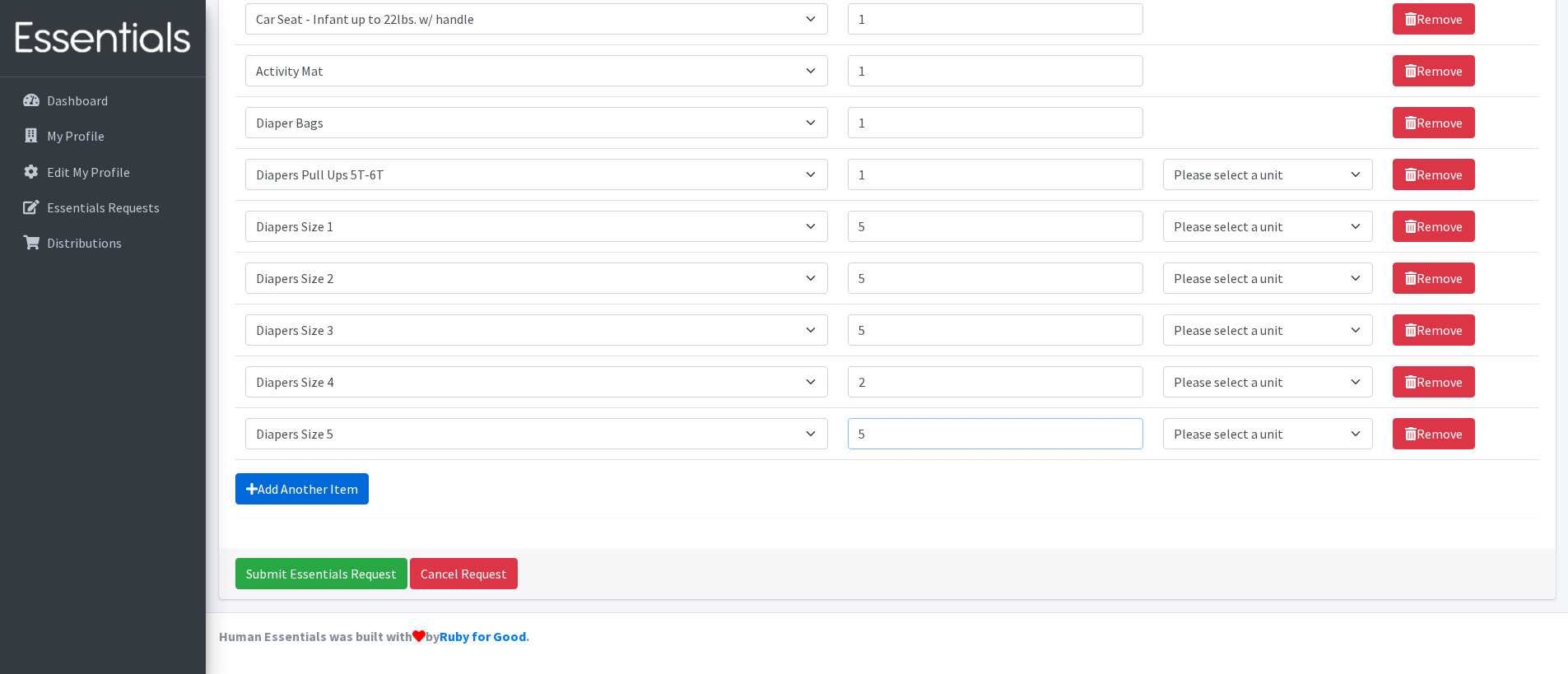
type input "5"
click at [297, 483] on link "Add Another Item" at bounding box center [302, 489] width 133 height 31
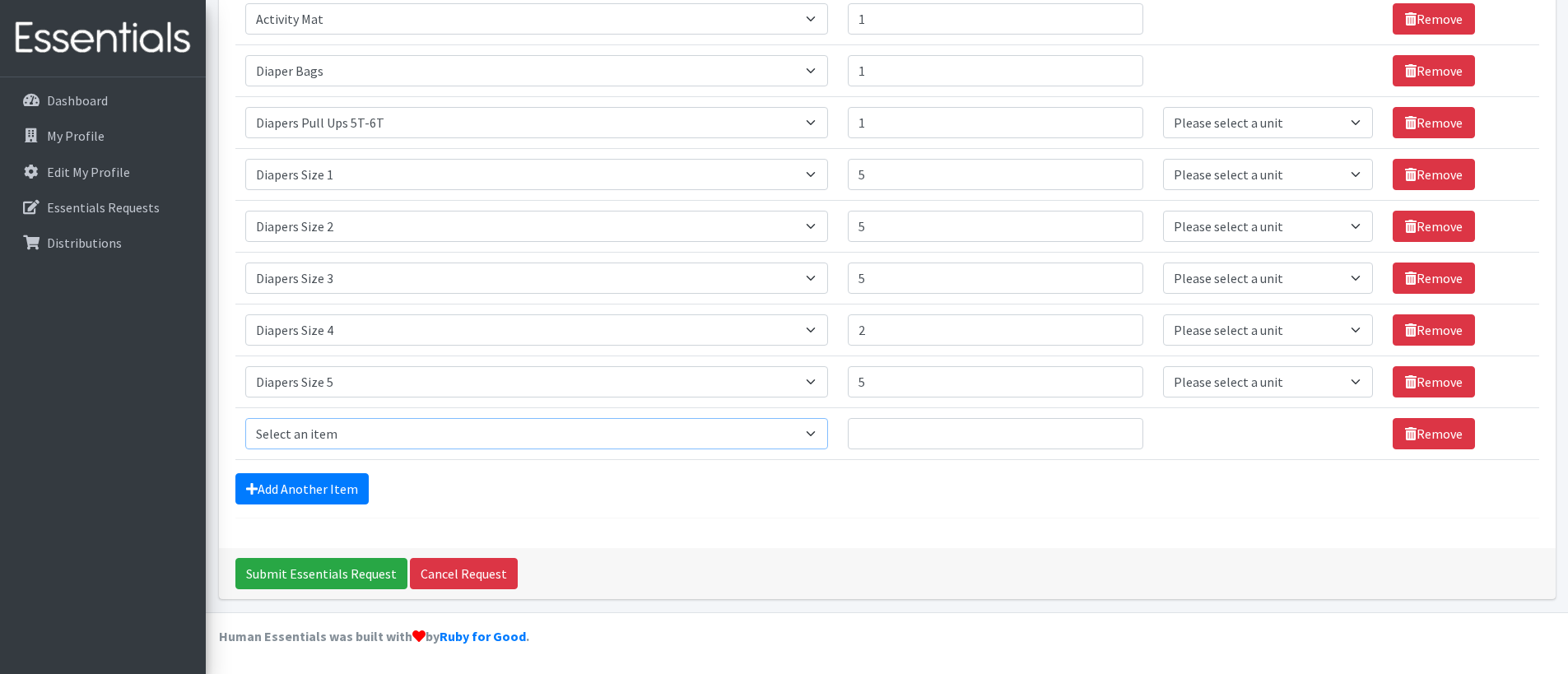
click at [355, 433] on select "Select an item # of Children this order will serve # of Individuals Living in H…" at bounding box center [537, 434] width 583 height 31
select select "1969"
click at [245, 418] on select "Select an item # of Children this order will serve # of Individuals Living in H…" at bounding box center [537, 434] width 583 height 31
click at [890, 431] on input "Quantity" at bounding box center [996, 434] width 296 height 31
type input "5"
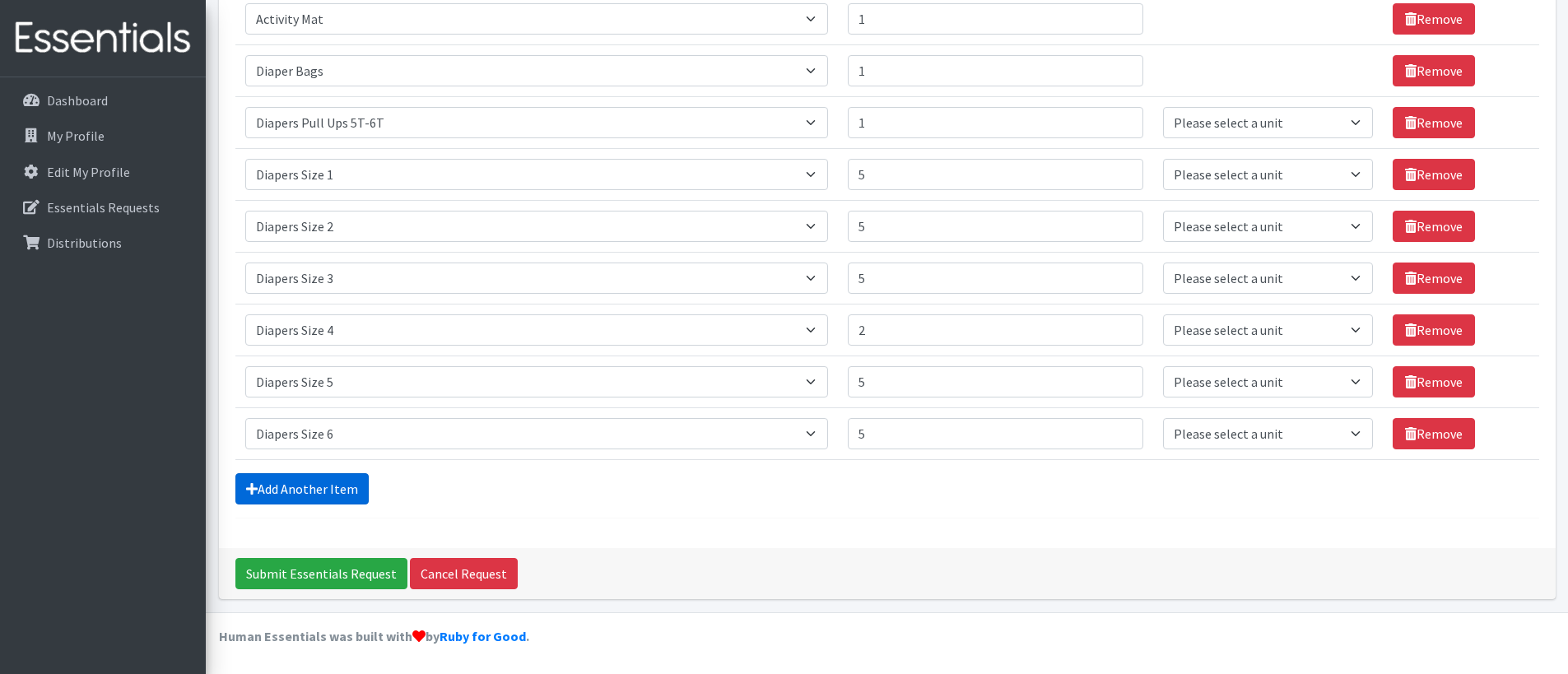
click at [337, 490] on link "Add Another Item" at bounding box center [302, 489] width 133 height 31
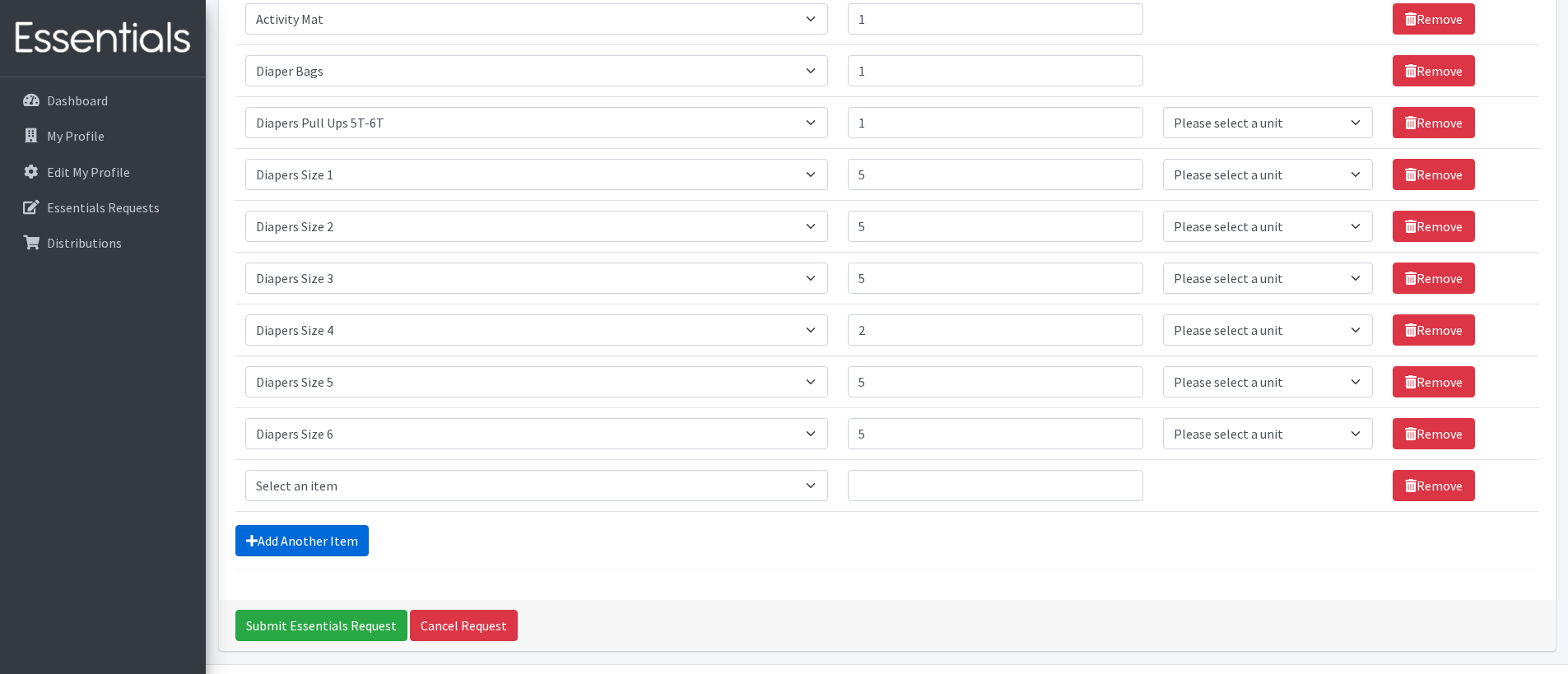
scroll to position [470, 0]
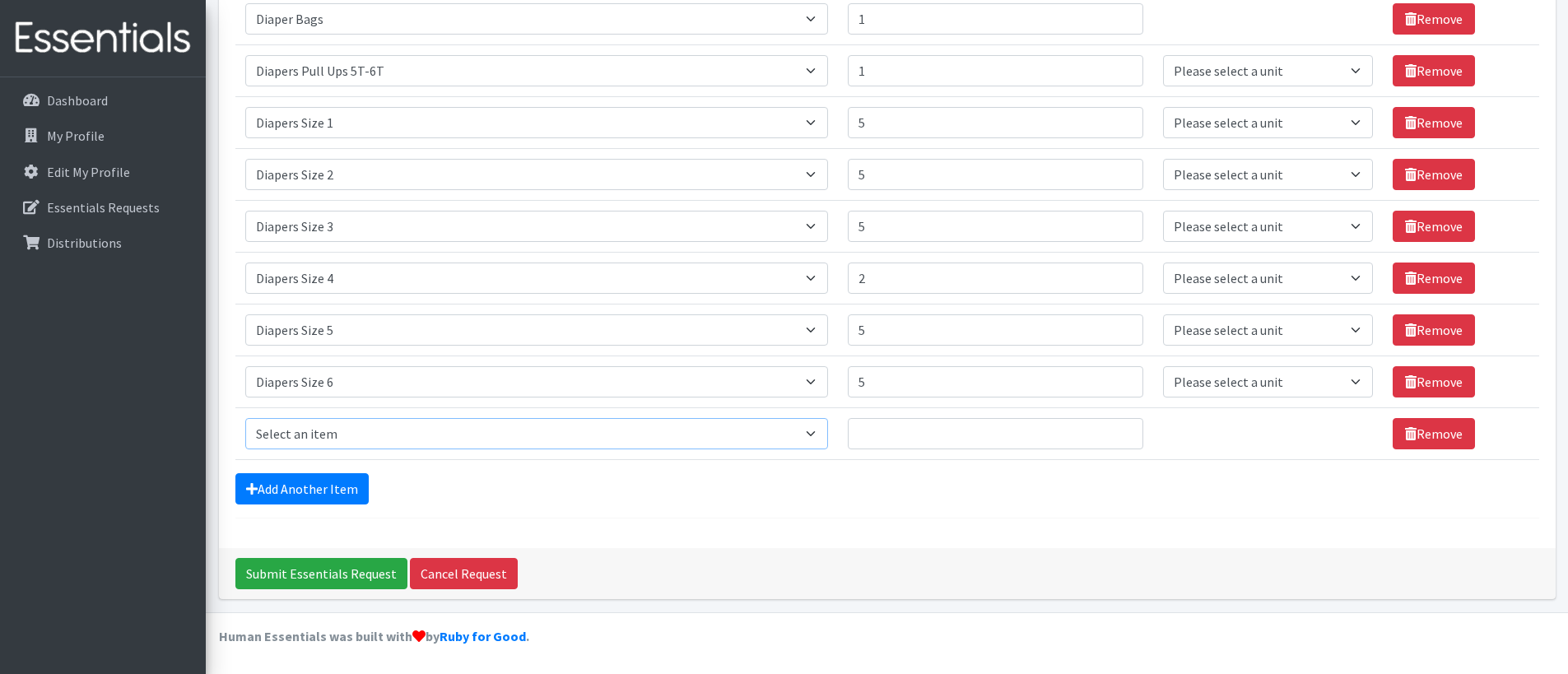
click at [399, 433] on select "Select an item # of Children this order will serve # of Individuals Living in H…" at bounding box center [537, 434] width 583 height 31
select select "1970"
click at [245, 418] on select "Select an item # of Children this order will serve # of Individuals Living in H…" at bounding box center [537, 434] width 583 height 31
click at [881, 431] on input "Quantity" at bounding box center [996, 434] width 296 height 31
type input "5"
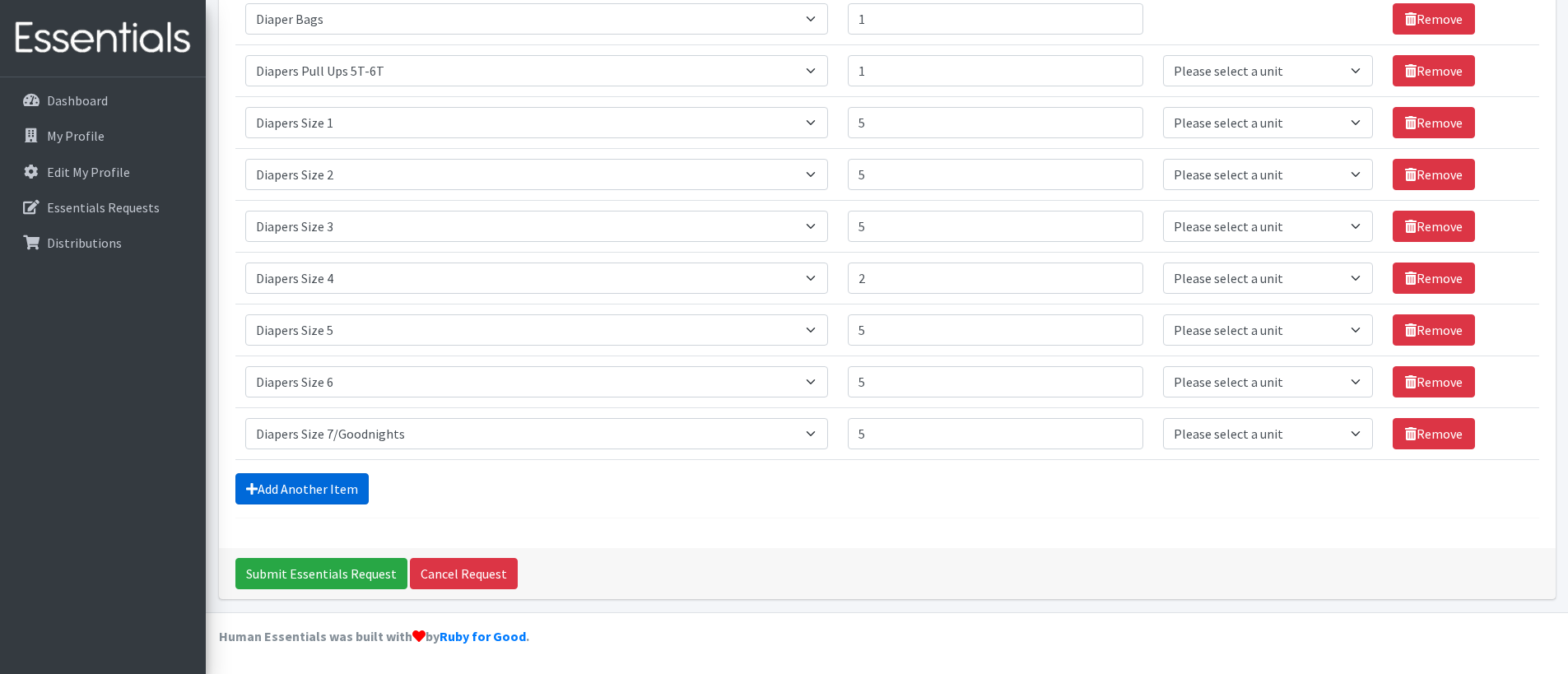
click at [351, 490] on link "Add Another Item" at bounding box center [302, 489] width 133 height 31
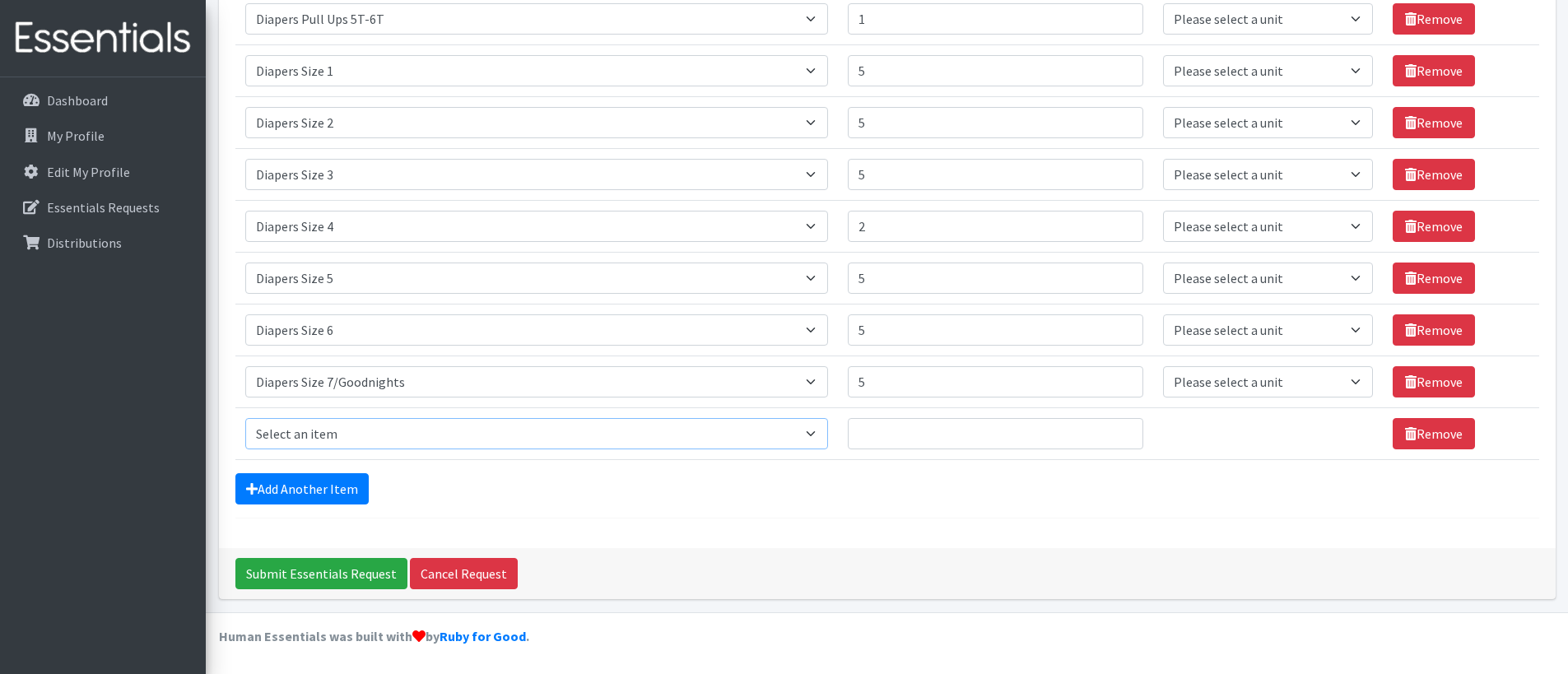
click at [371, 433] on select "Select an item # of Children this order will serve # of Individuals Living in H…" at bounding box center [537, 434] width 583 height 31
select select "2005"
click at [245, 418] on select "Select an item # of Children this order will serve # of Individuals Living in H…" at bounding box center [537, 434] width 583 height 31
click at [900, 425] on input "Quantity" at bounding box center [996, 434] width 296 height 31
type input "3"
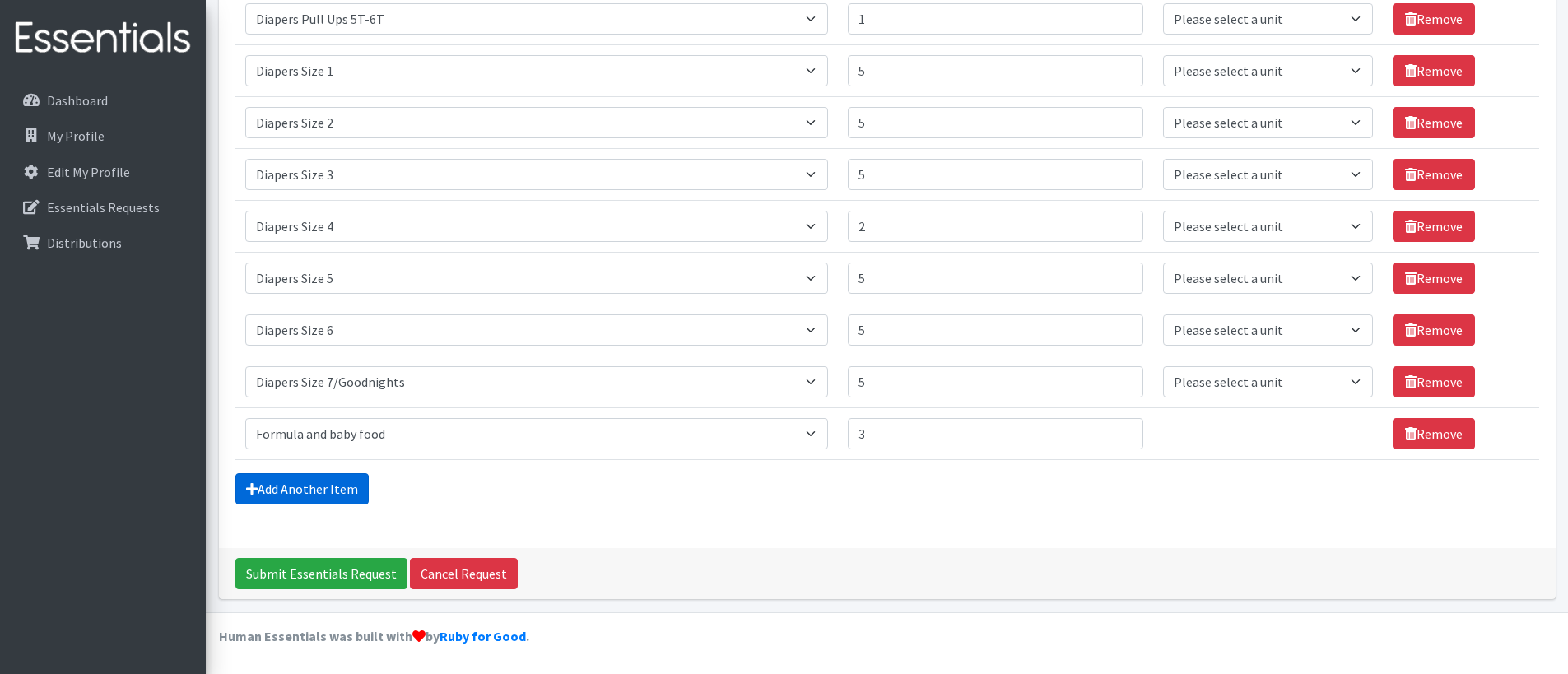
click at [286, 493] on link "Add Another Item" at bounding box center [302, 489] width 133 height 31
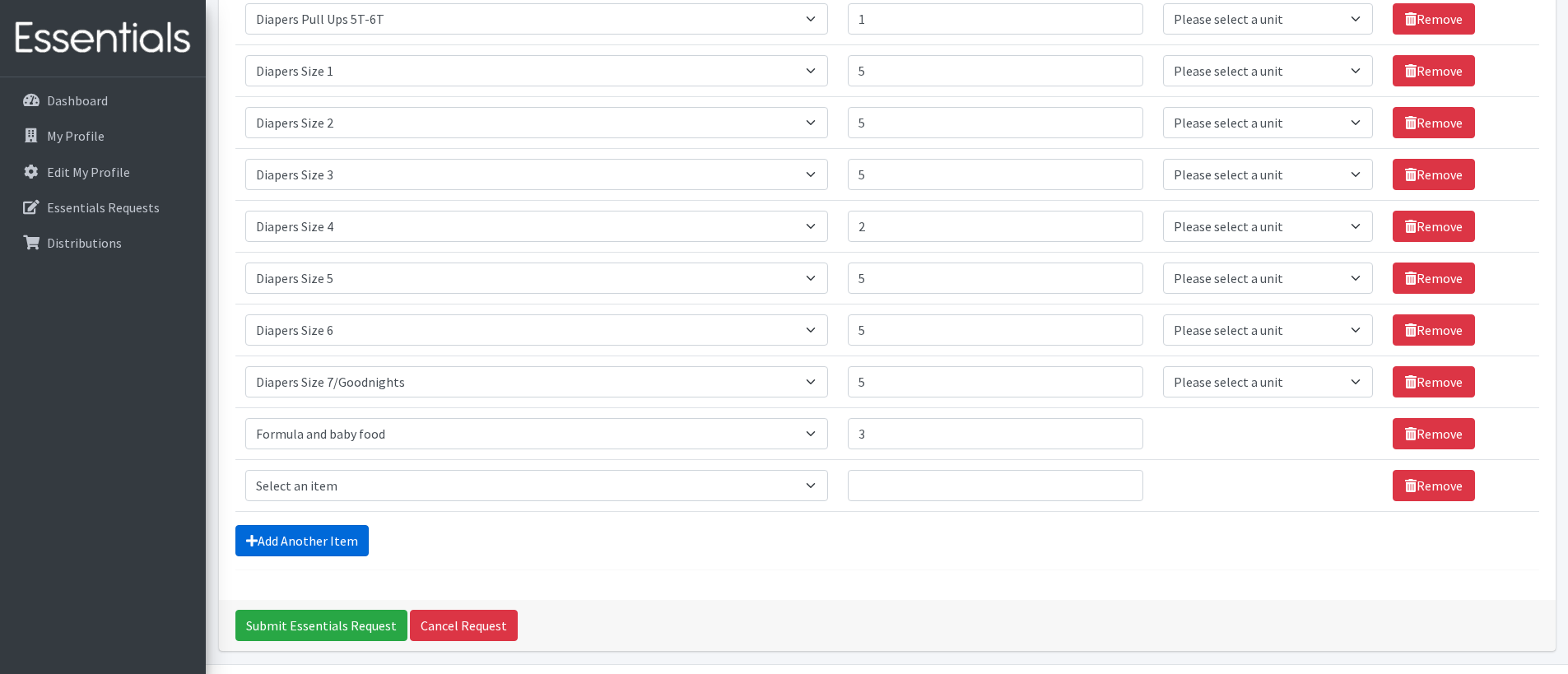
scroll to position [574, 0]
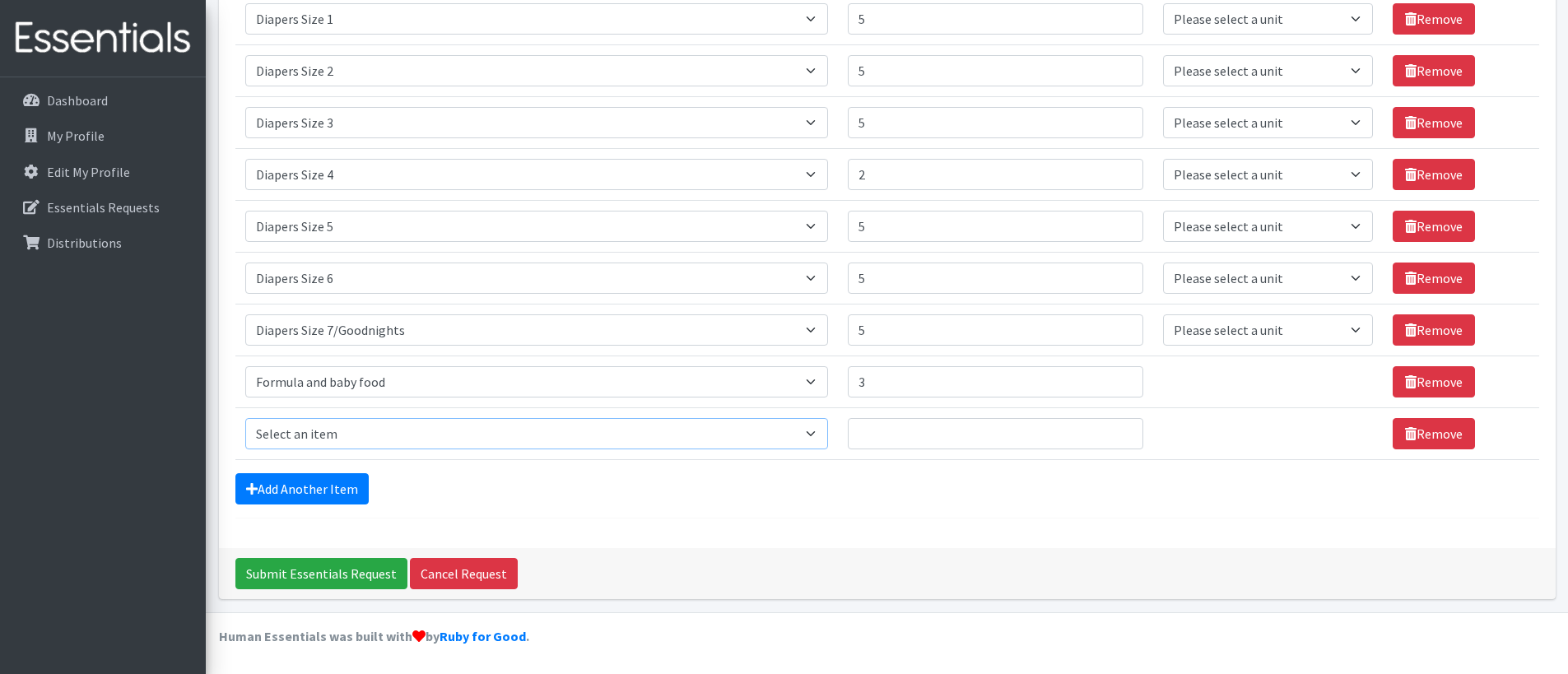
click at [399, 430] on select "Select an item # of Children this order will serve # of Individuals Living in H…" at bounding box center [537, 434] width 583 height 31
select select "5659"
click at [245, 418] on select "Select an item # of Children this order will serve # of Individuals Living in H…" at bounding box center [537, 434] width 583 height 31
click at [929, 444] on input "Quantity" at bounding box center [996, 434] width 296 height 31
type input "25"
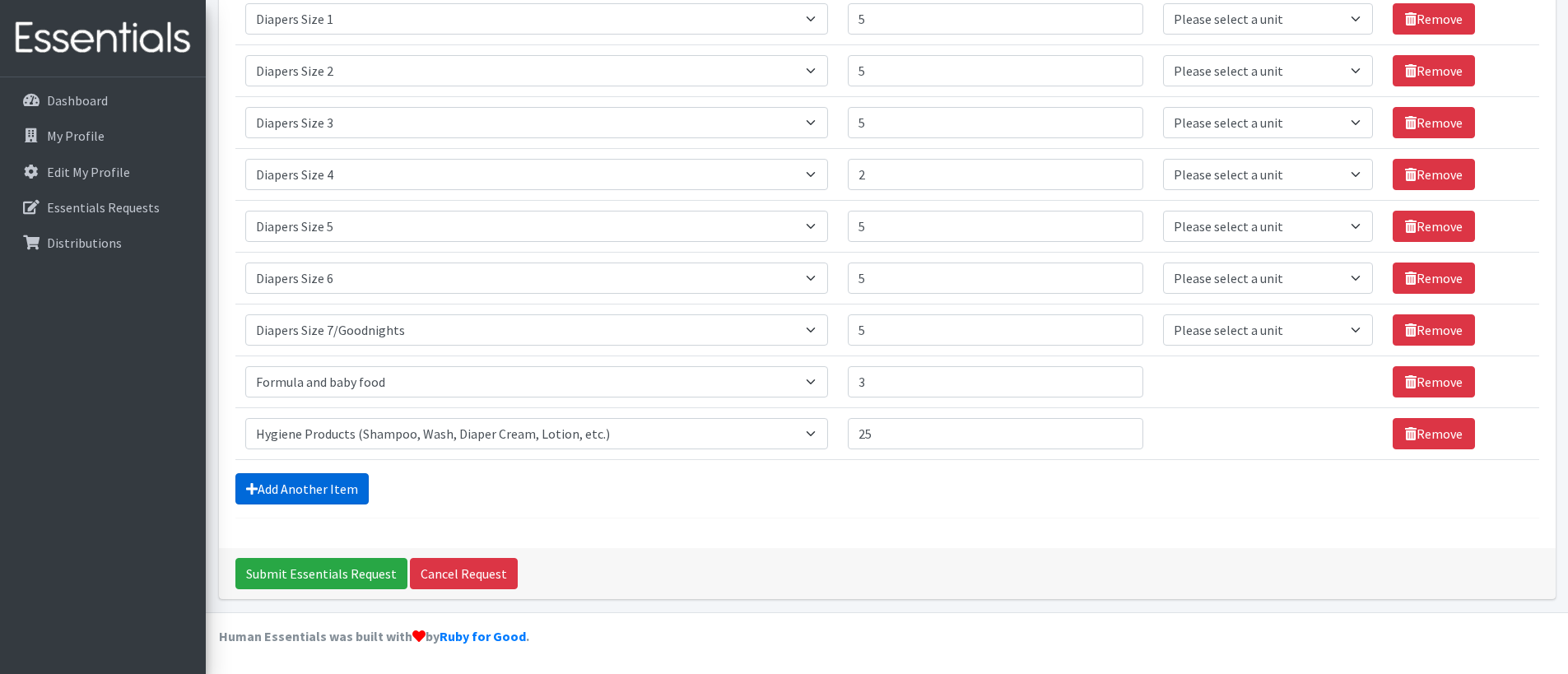
click at [328, 488] on link "Add Another Item" at bounding box center [302, 489] width 133 height 31
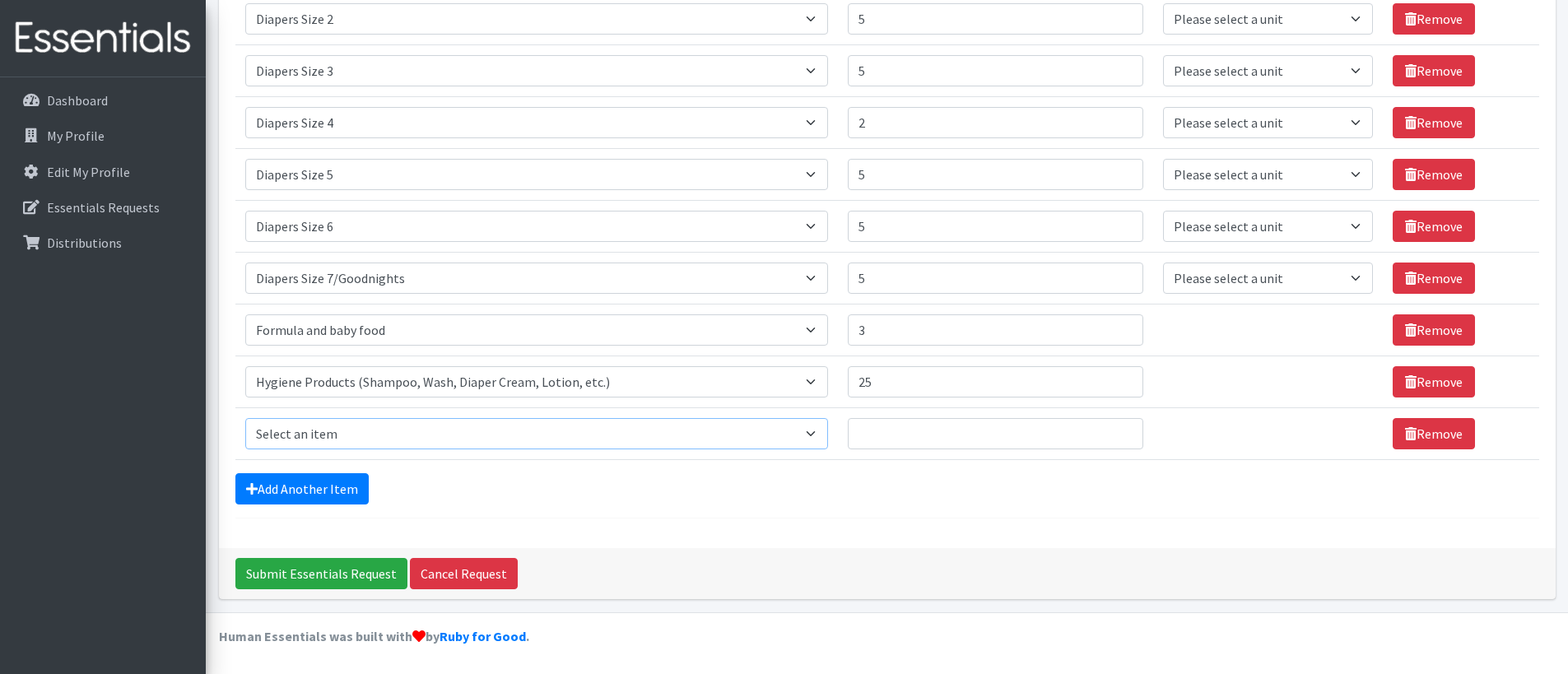
click at [408, 438] on select "Select an item # of Children this order will serve # of Individuals Living in H…" at bounding box center [537, 434] width 583 height 31
select select "1929"
click at [245, 418] on select "Select an item # of Children this order will serve # of Individuals Living in H…" at bounding box center [537, 434] width 583 height 31
click at [875, 437] on input "Quantity" at bounding box center [996, 434] width 296 height 31
type input "25"
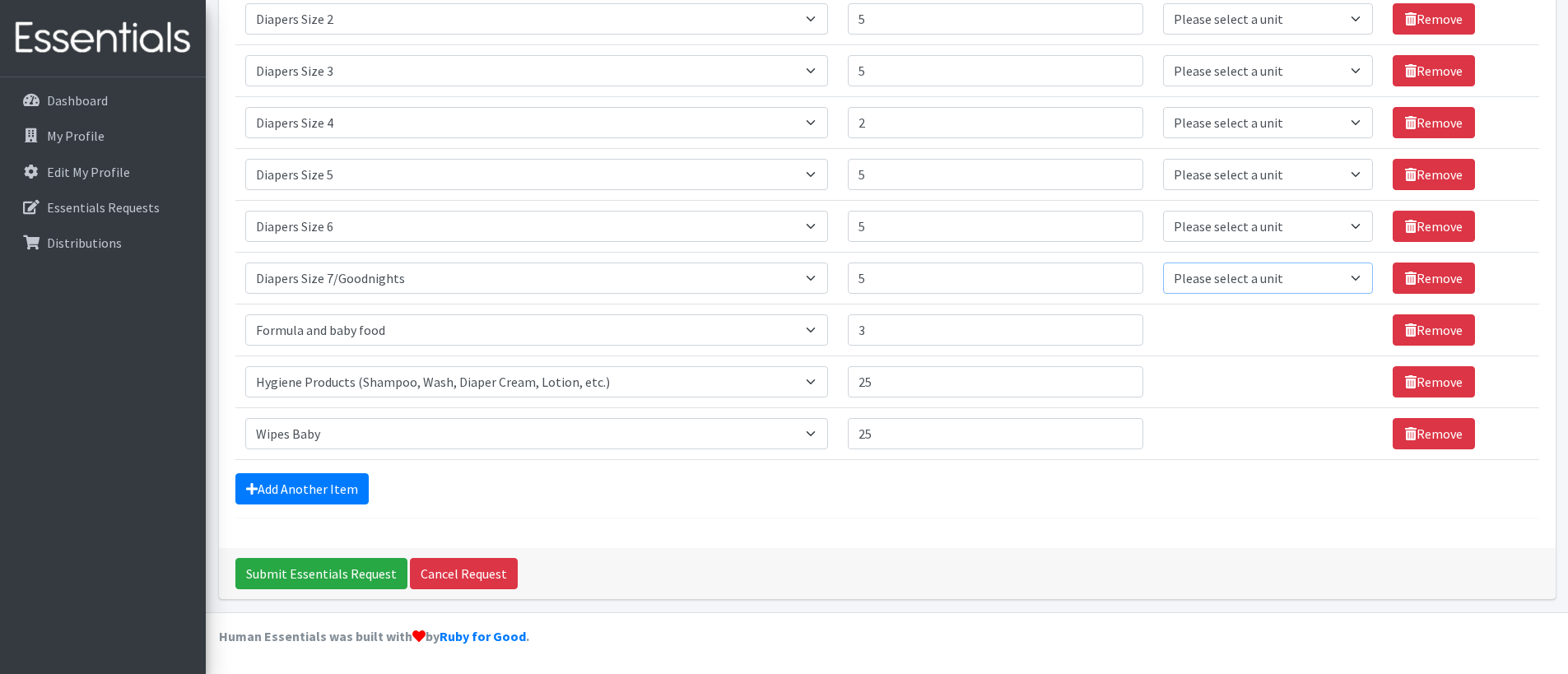
click at [1191, 280] on select "Please select a unit units Packs" at bounding box center [1268, 278] width 210 height 31
select select "Pack"
click at [1164, 263] on select "Please select a unit units Packs" at bounding box center [1268, 278] width 210 height 31
click at [1214, 228] on select "Please select a unit units Packs" at bounding box center [1268, 226] width 210 height 31
select select "Pack"
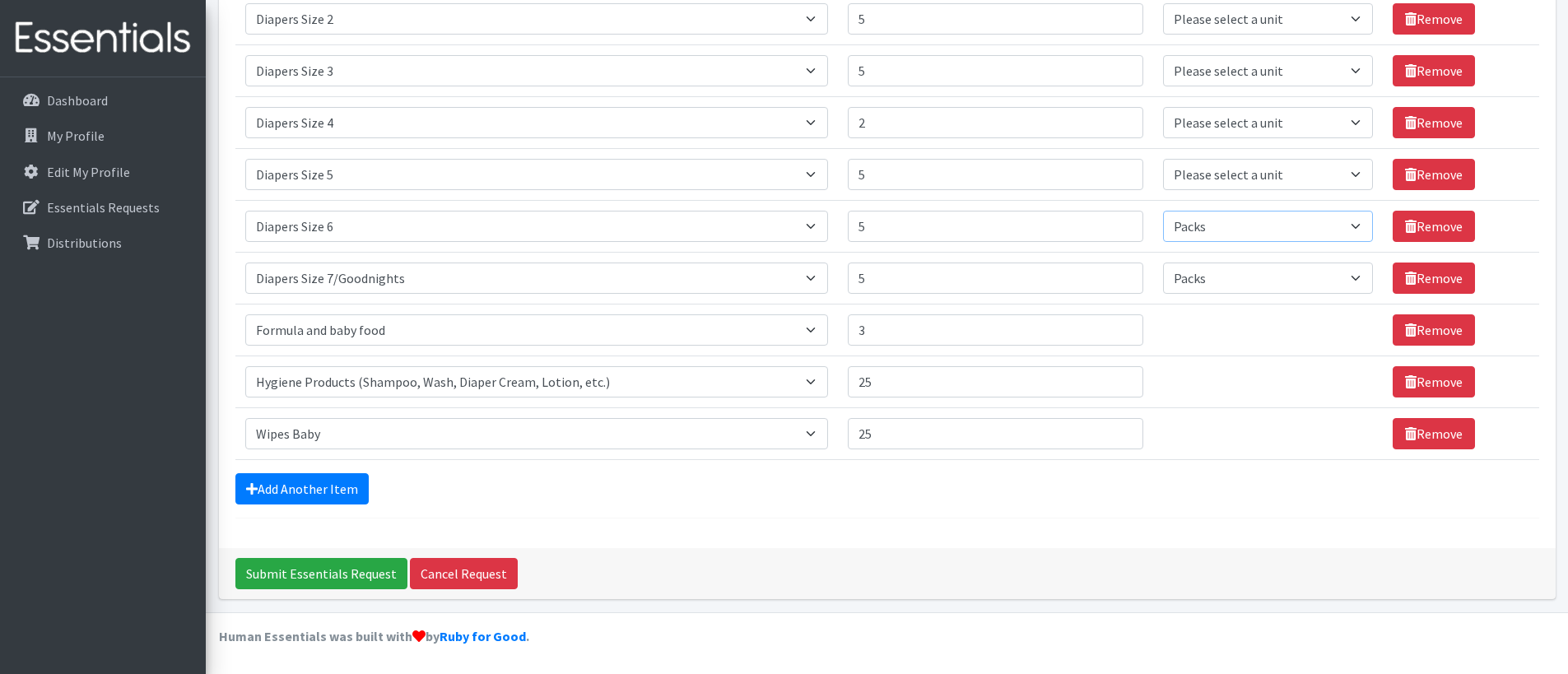
click at [1164, 210] on select "Please select a unit units Packs" at bounding box center [1268, 226] width 210 height 31
click at [1217, 167] on select "Please select a unit units Packs" at bounding box center [1268, 175] width 210 height 31
select select "Pack"
click at [1164, 159] on select "Please select a unit units Packs" at bounding box center [1268, 175] width 210 height 31
click at [1219, 130] on select "Please select a unit units Packs" at bounding box center [1268, 123] width 210 height 31
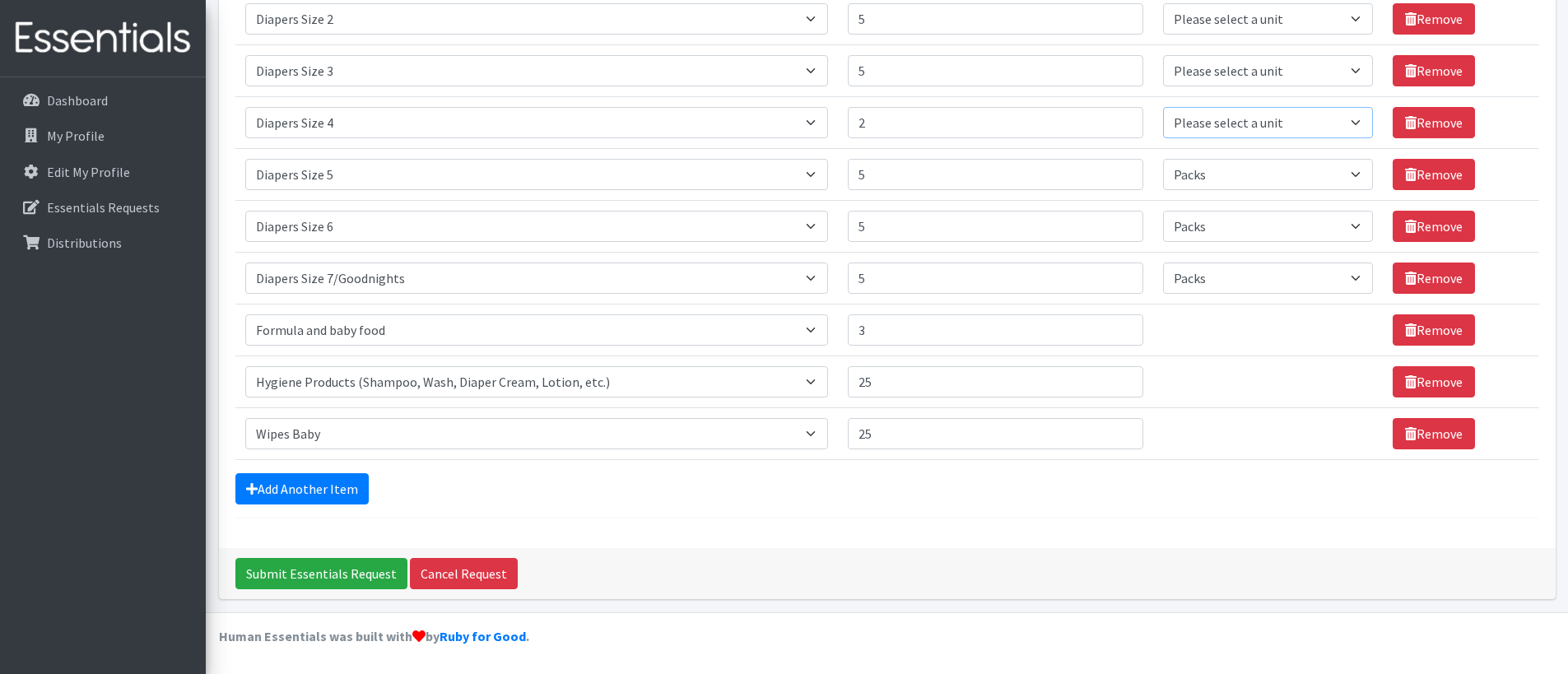
select select "Pack"
click at [1164, 107] on select "Please select a unit units Packs" at bounding box center [1268, 123] width 210 height 31
click at [1226, 77] on select "Please select a unit units Packs" at bounding box center [1268, 70] width 210 height 31
select select "Pack"
click at [1164, 55] on select "Please select a unit units Packs" at bounding box center [1268, 70] width 210 height 31
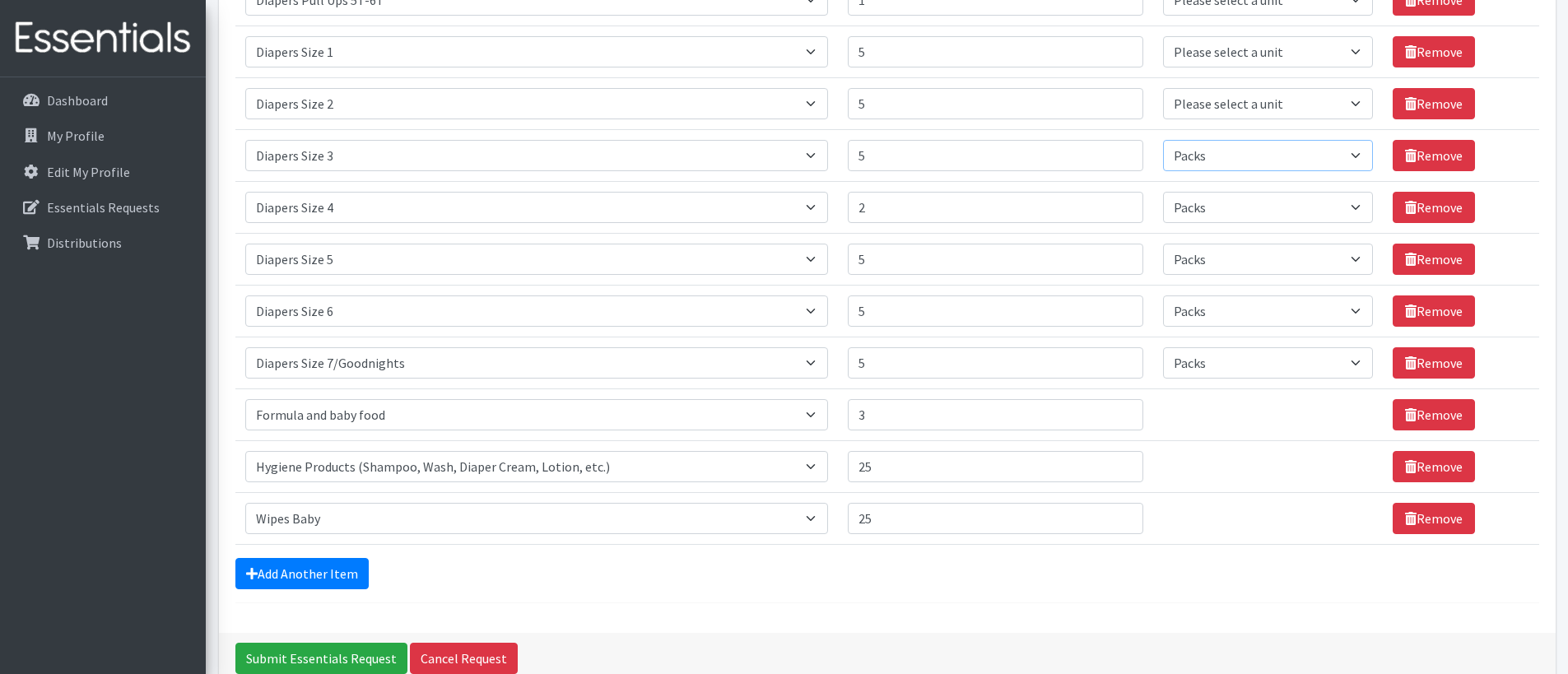
scroll to position [461, 0]
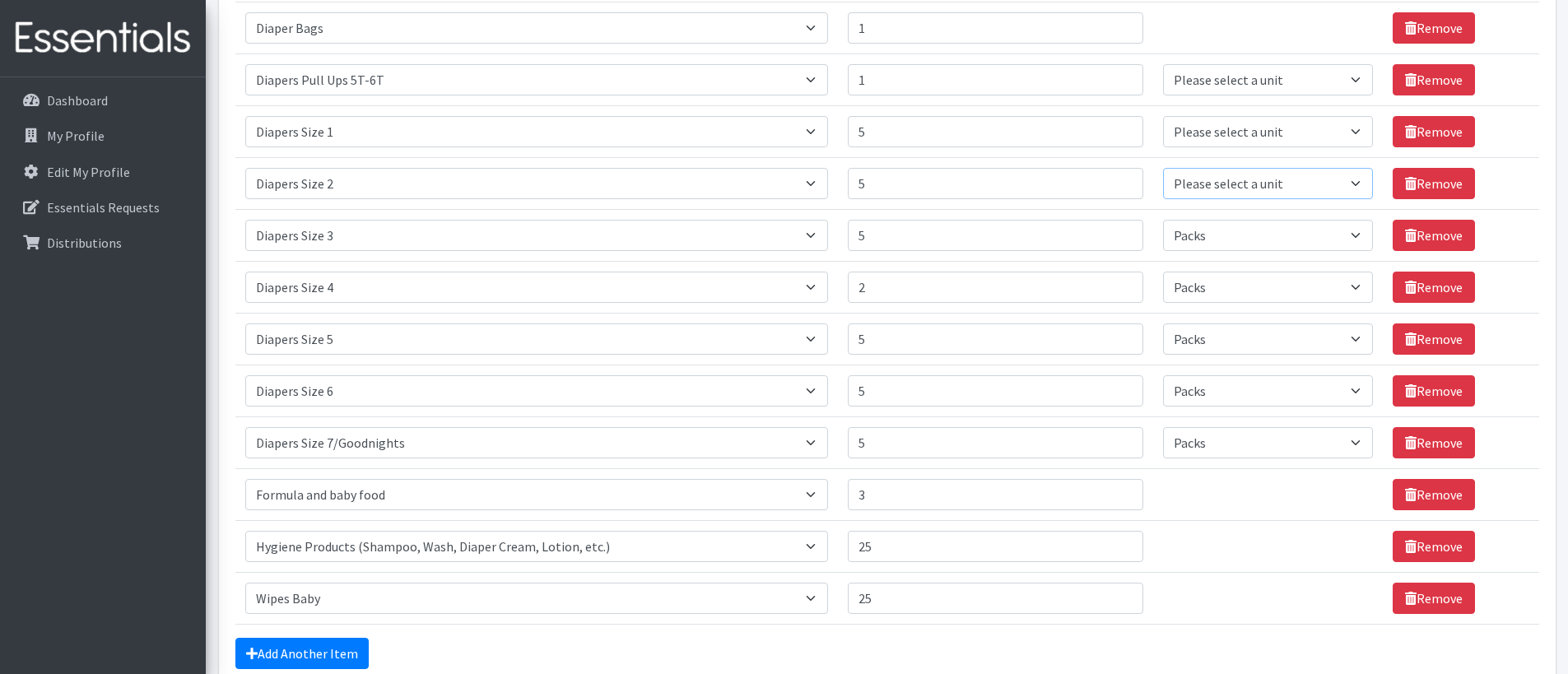
click at [1207, 184] on select "Please select a unit units Packs" at bounding box center [1268, 184] width 210 height 31
select select "Pack"
click at [1164, 168] on select "Please select a unit units Packs" at bounding box center [1268, 184] width 210 height 31
click at [1215, 137] on select "Please select a unit units Packs" at bounding box center [1268, 131] width 210 height 31
select select "Pack"
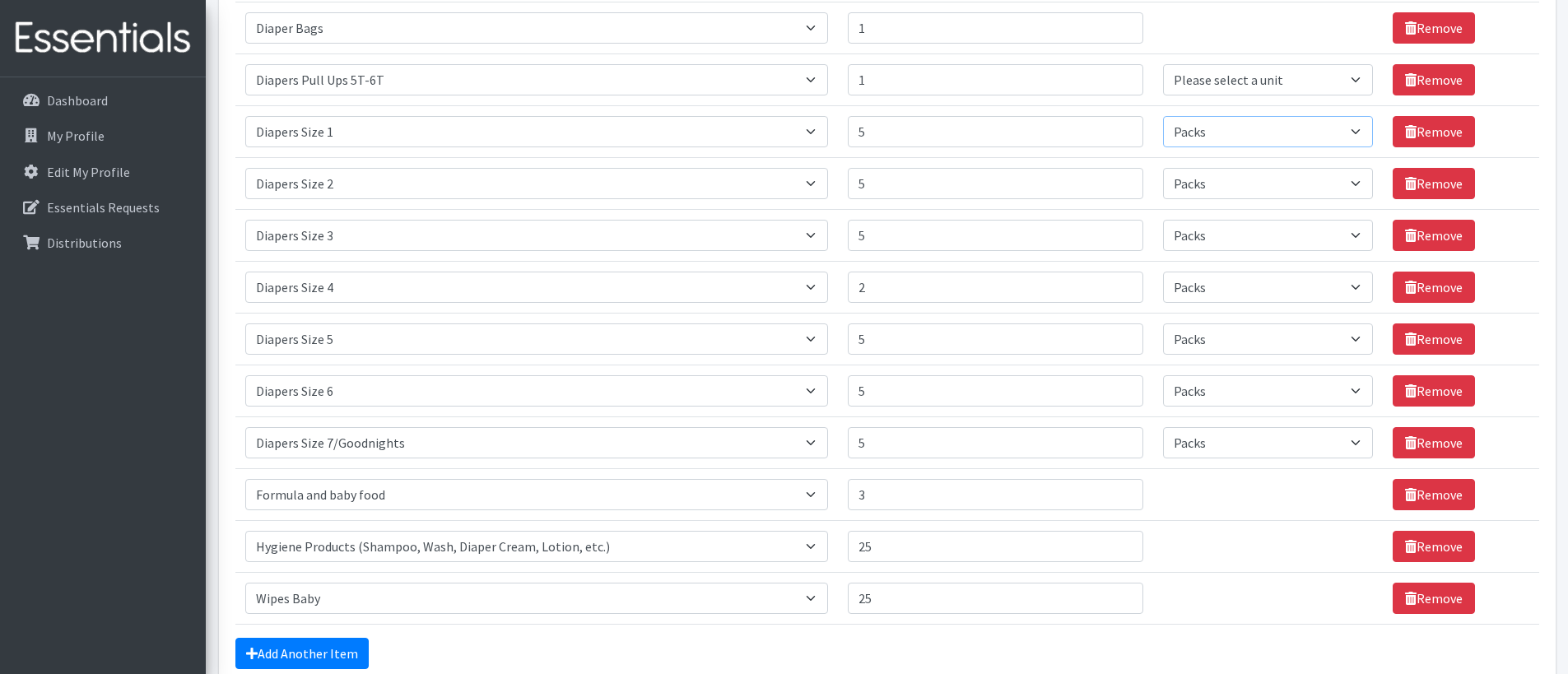
click at [1164, 116] on select "Please select a unit units Packs" at bounding box center [1268, 131] width 210 height 31
click at [1221, 87] on select "Please select a unit units Packs" at bounding box center [1268, 80] width 210 height 31
select select "Pack"
click at [1164, 64] on select "Please select a unit units Packs" at bounding box center [1268, 80] width 210 height 31
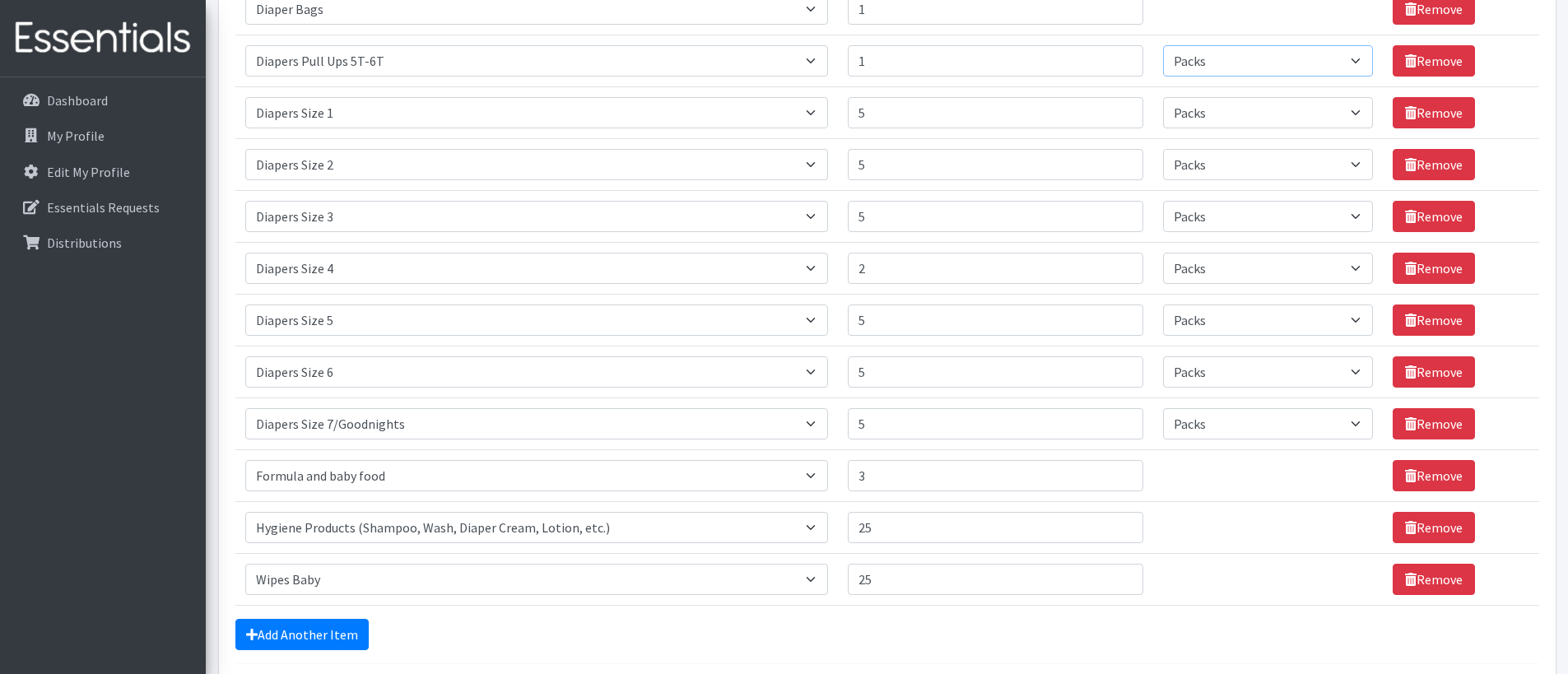
scroll to position [625, 0]
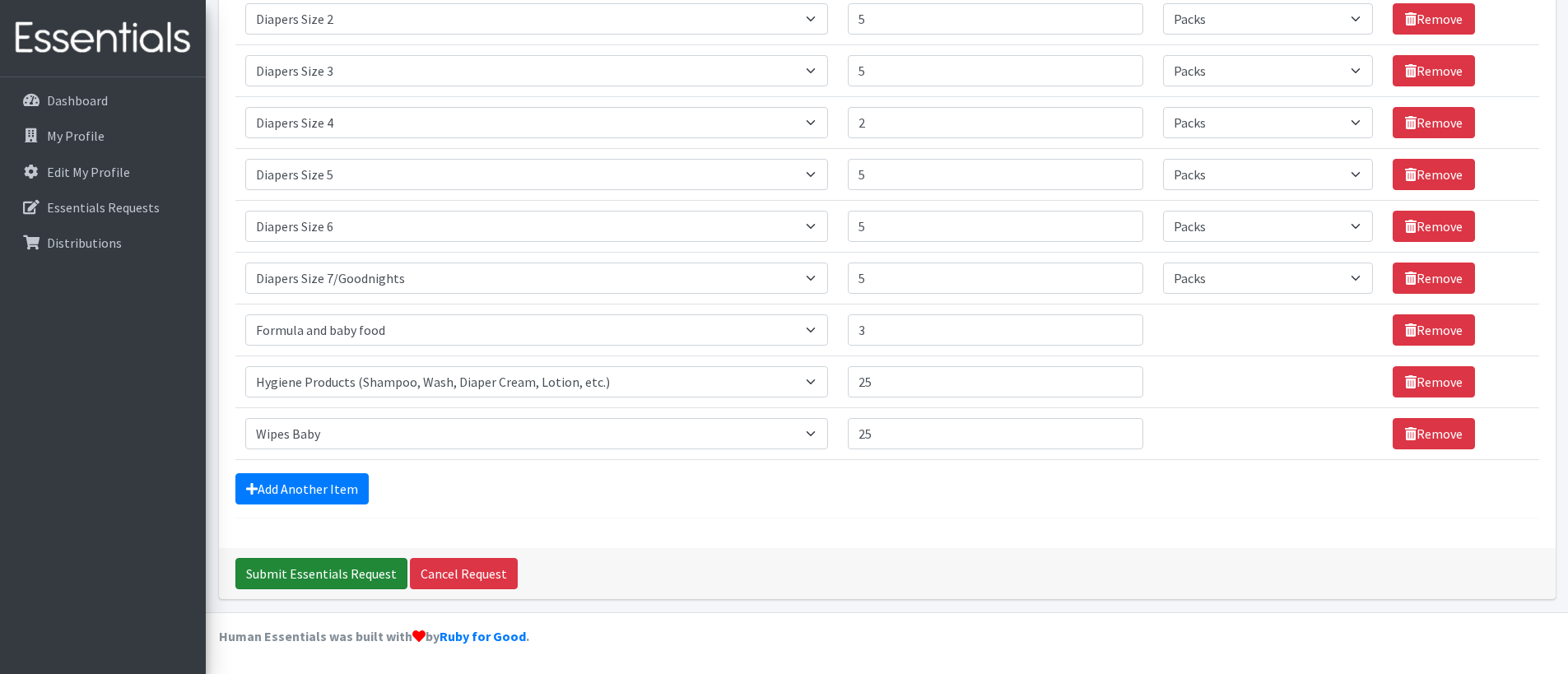
click at [305, 568] on input "Submit Essentials Request" at bounding box center [322, 574] width 172 height 31
click at [332, 579] on input "Submit Essentials Request" at bounding box center [322, 574] width 172 height 31
click at [336, 574] on input "Submit Essentials Request" at bounding box center [322, 574] width 172 height 31
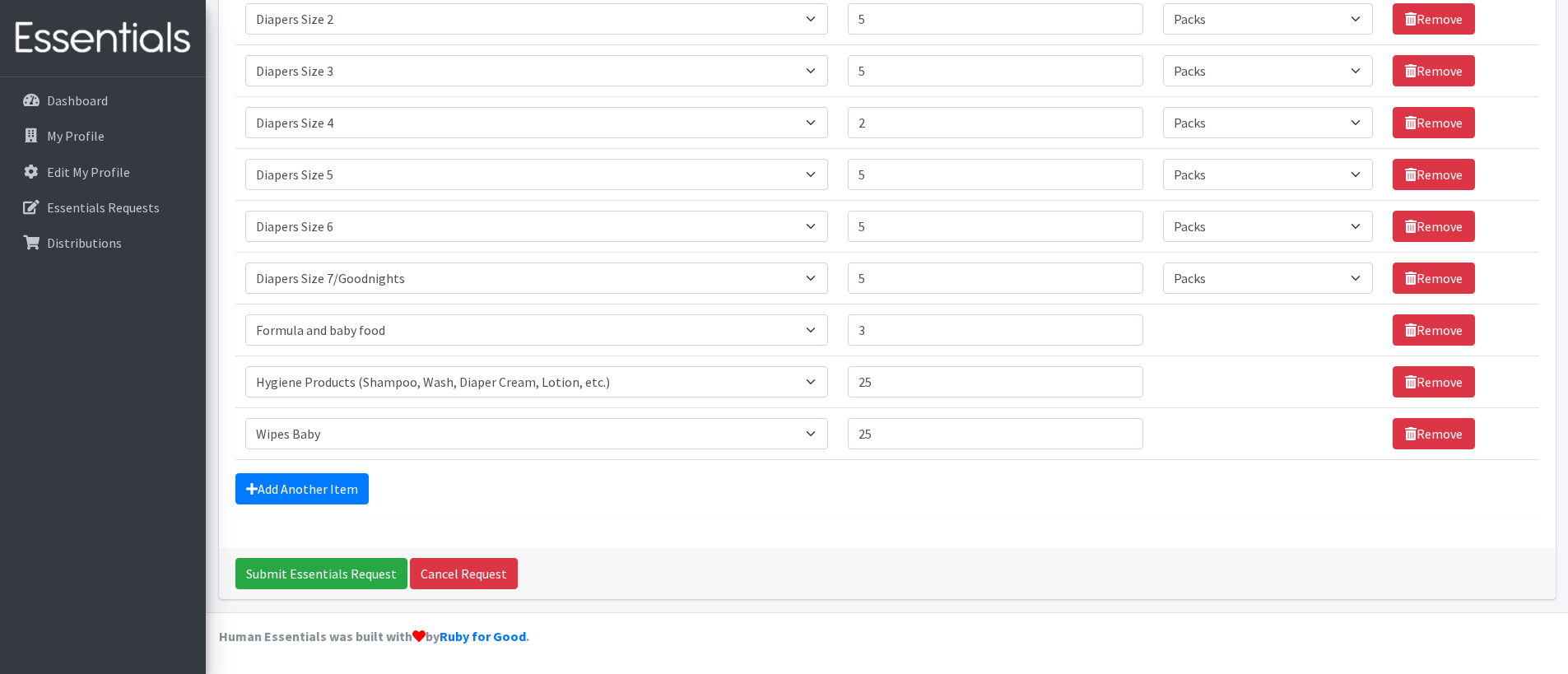
click at [732, 528] on div "Comments: Item Requested Quantity Units (if applicable) Item Requested Select a…" at bounding box center [887, 15] width 1337 height 1067
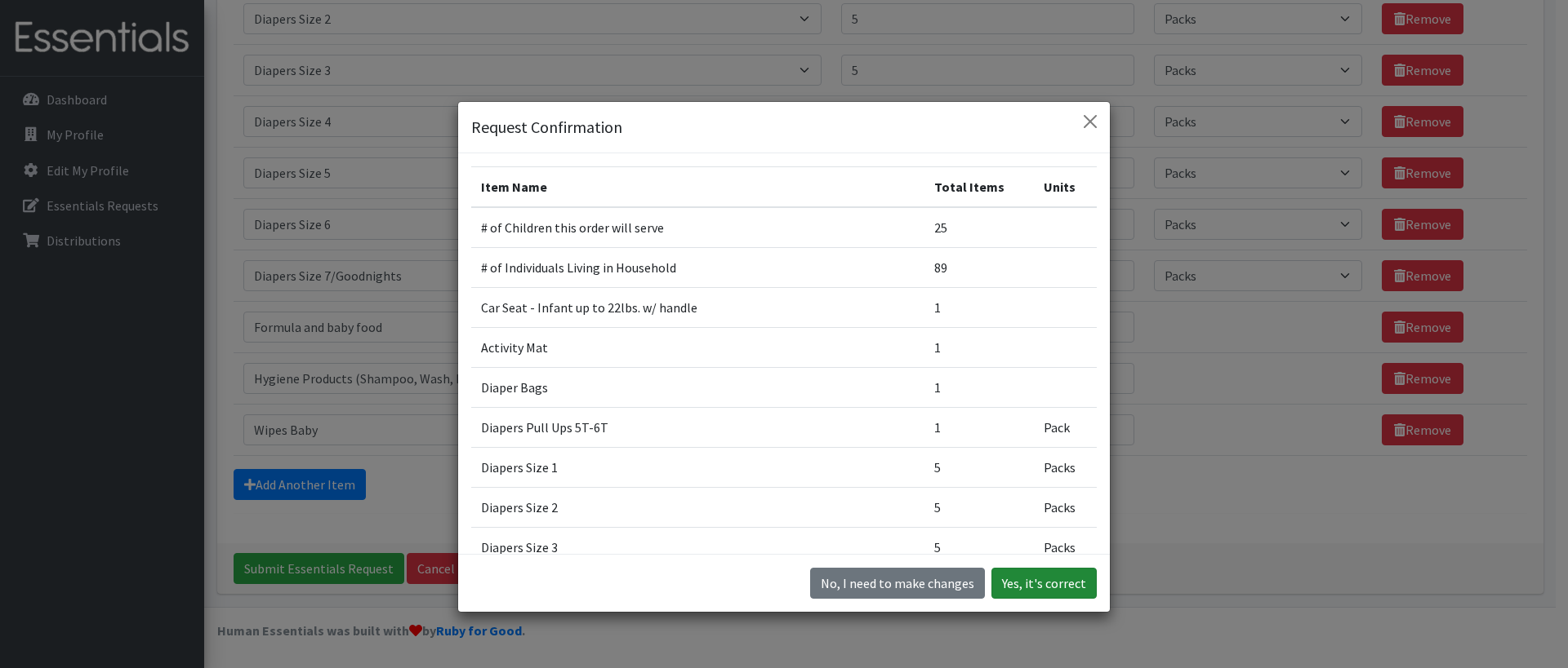
click at [1034, 586] on button "Yes, it's correct" at bounding box center [1044, 584] width 105 height 31
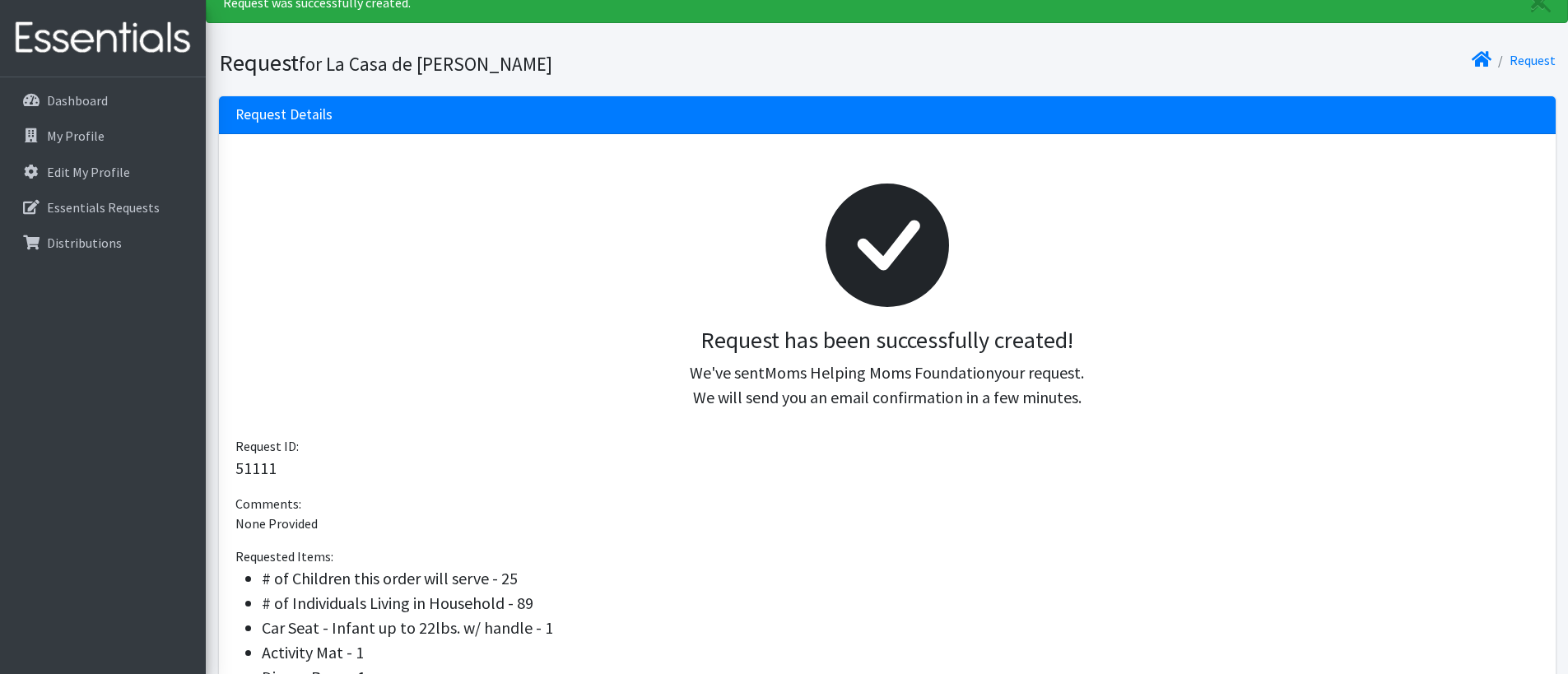
scroll to position [559, 0]
